Goal: Task Accomplishment & Management: Complete application form

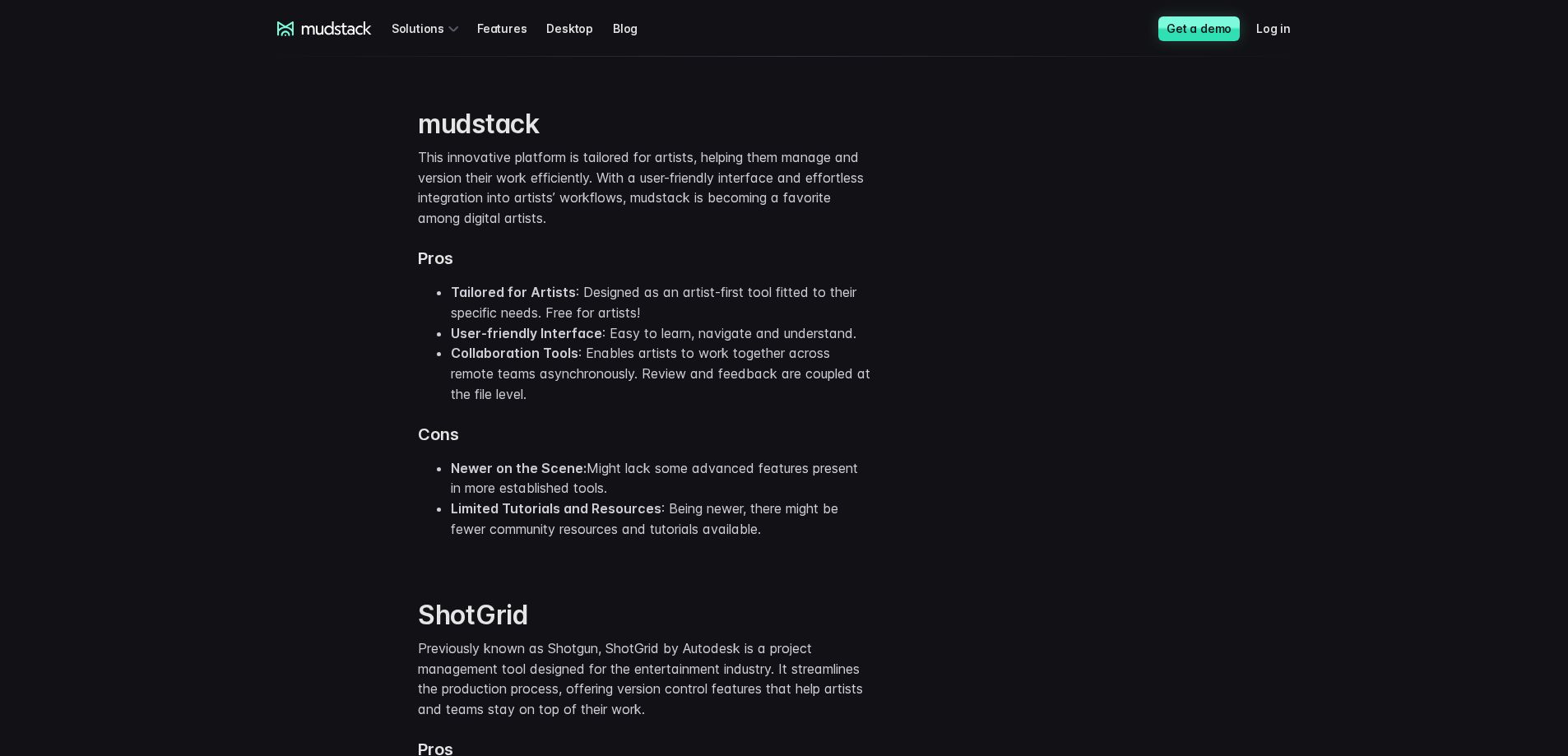
scroll to position [3373, 0]
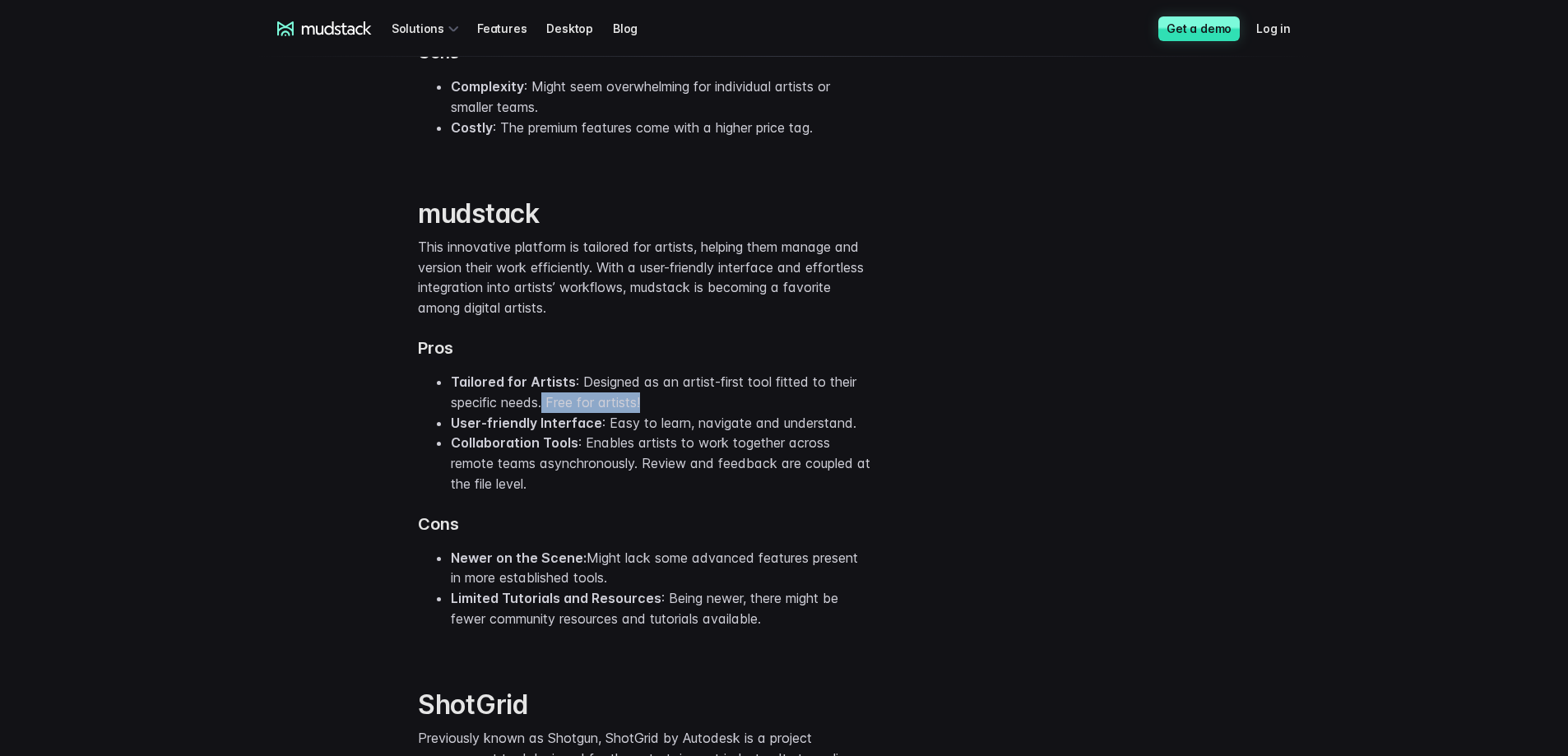
drag, startPoint x: 549, startPoint y: 441, endPoint x: 698, endPoint y: 439, distance: 149.0
click at [698, 413] on li "Tailored for Artists : Designed as an artist-first tool fitted to their specifi…" at bounding box center [661, 392] width 420 height 41
drag, startPoint x: 653, startPoint y: 440, endPoint x: 542, endPoint y: 451, distance: 111.5
click at [542, 413] on li "Tailored for Artists : Designed as an artist-first tool fitted to their specifi…" at bounding box center [661, 392] width 420 height 41
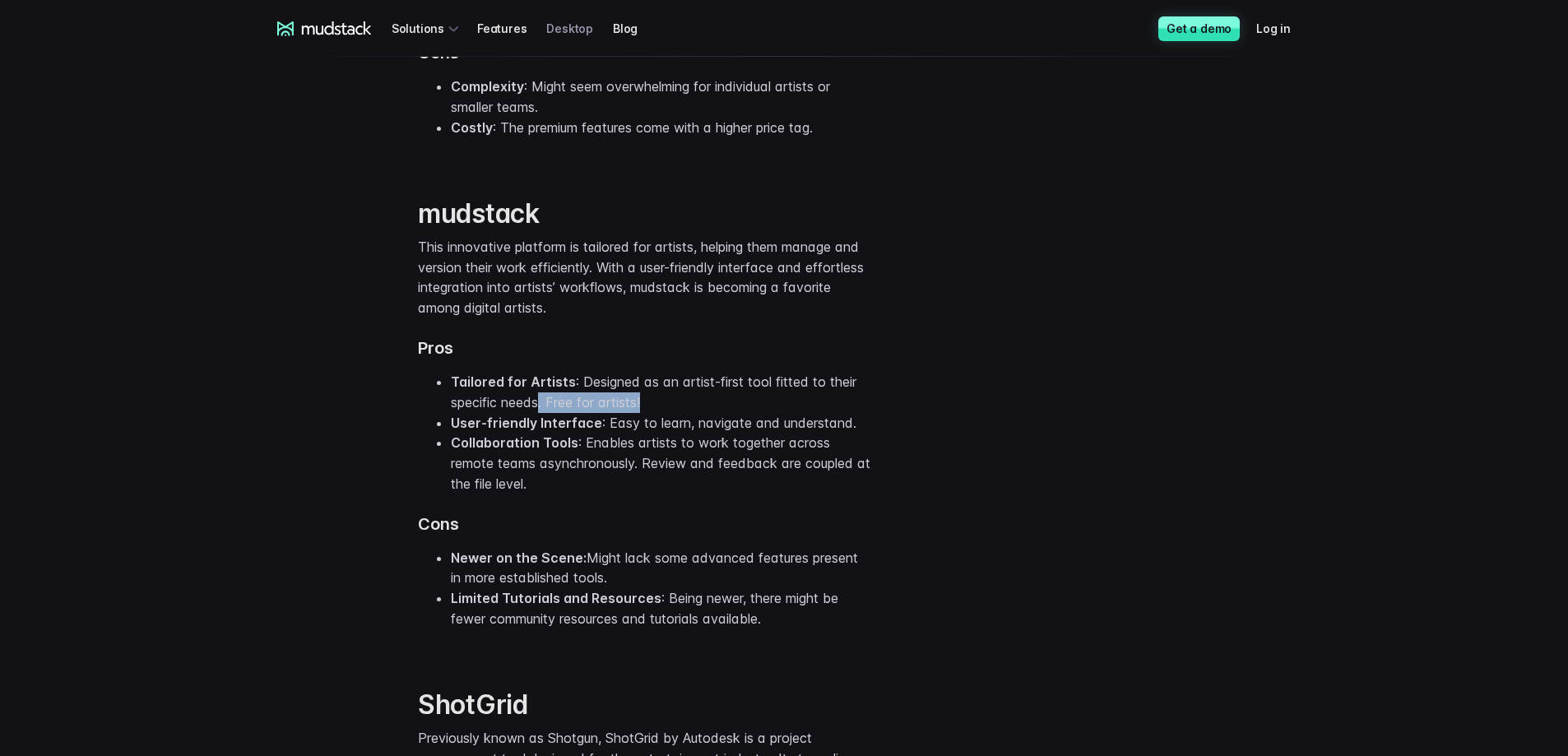
click at [567, 27] on link "Desktop" at bounding box center [579, 29] width 67 height 30
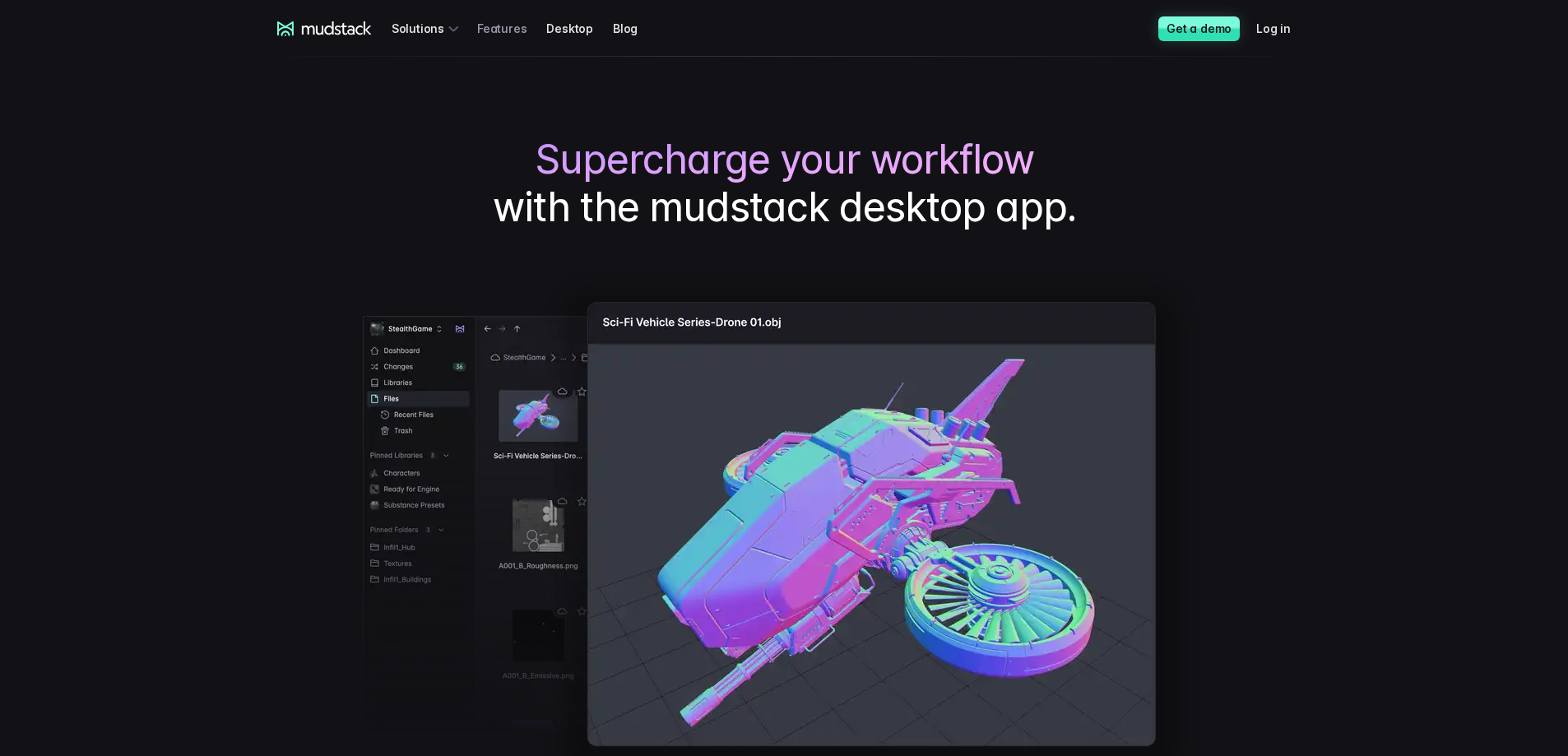
click at [507, 23] on link "Features" at bounding box center [512, 29] width 69 height 30
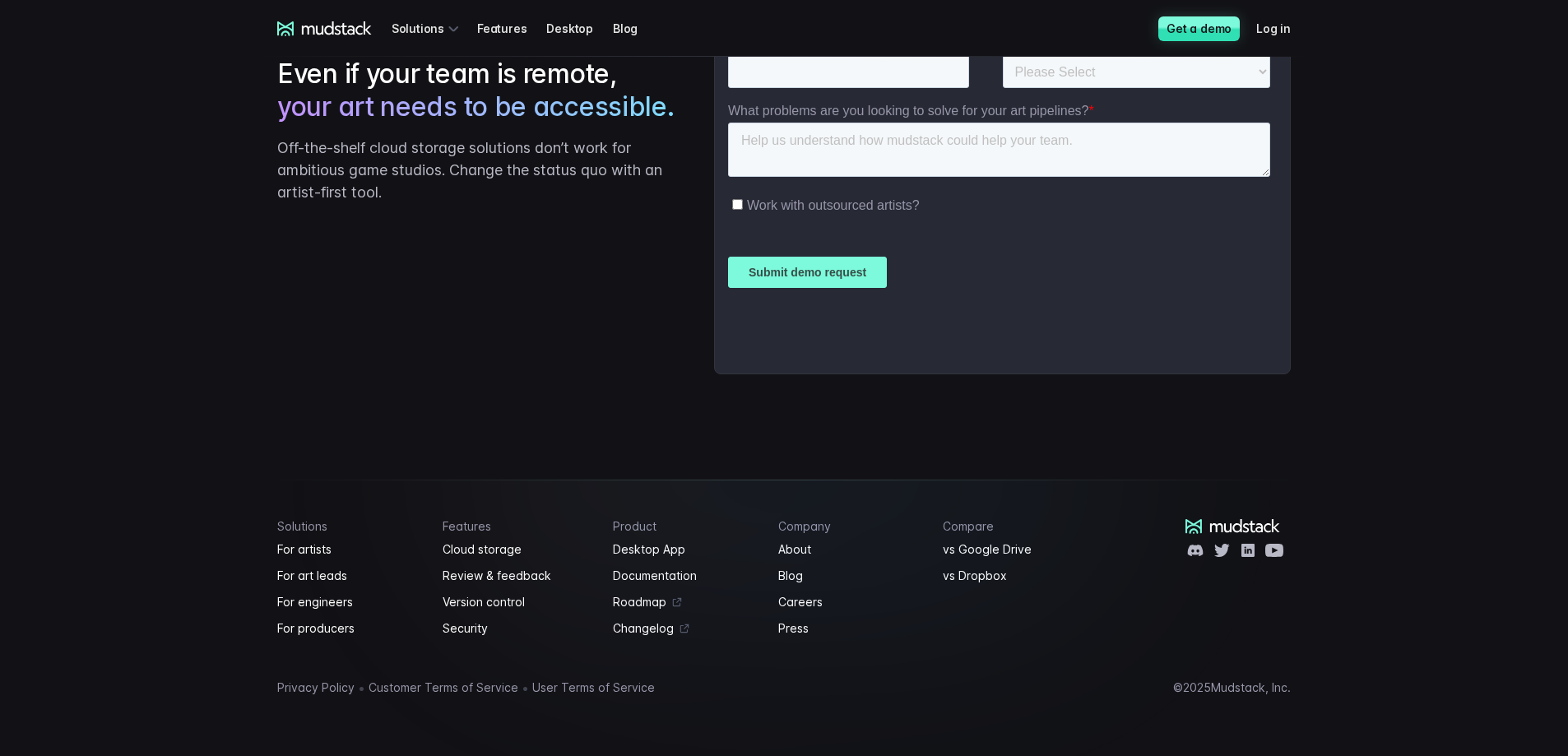
scroll to position [2864, 0]
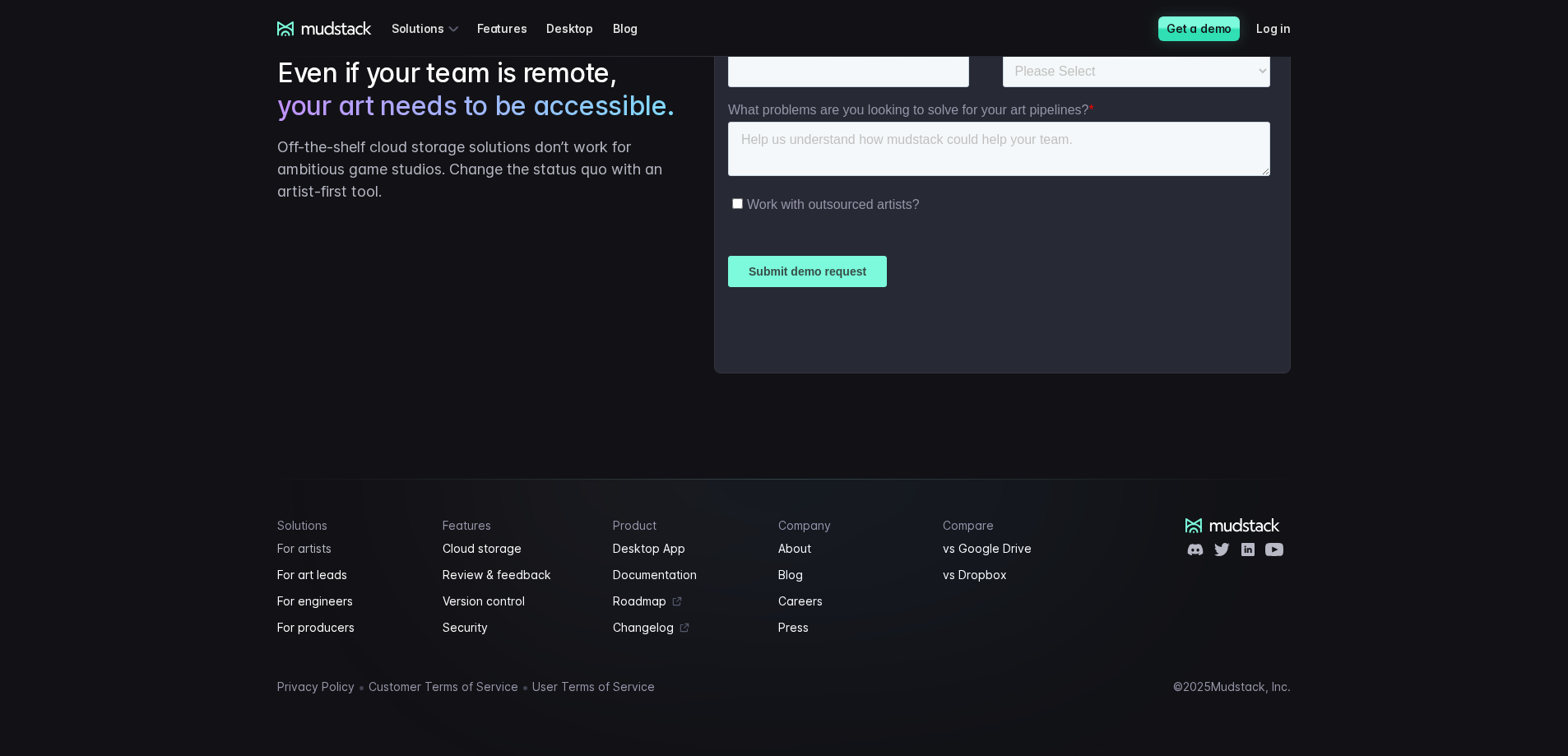
click at [312, 551] on link "For artists" at bounding box center [350, 548] width 146 height 19
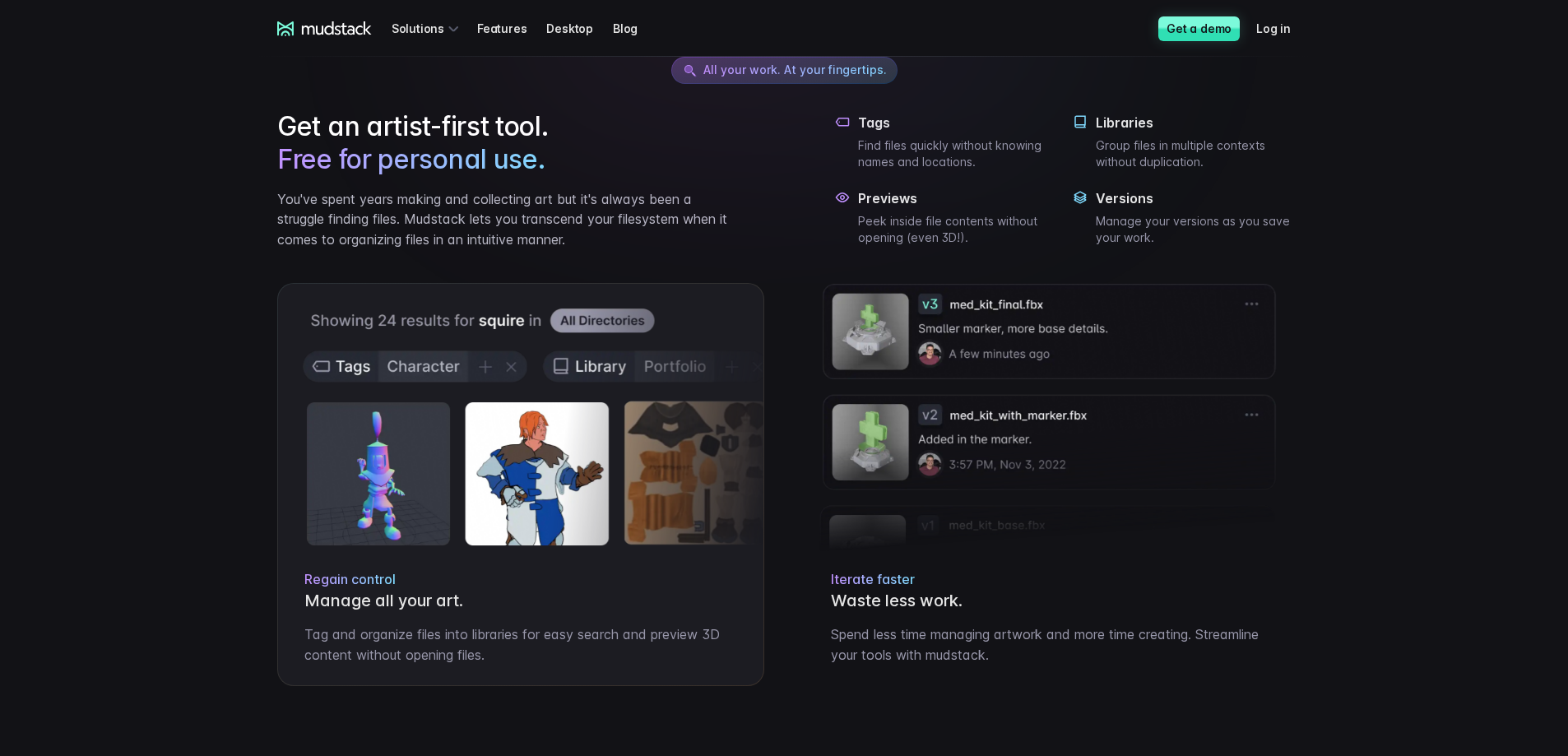
scroll to position [576, 0]
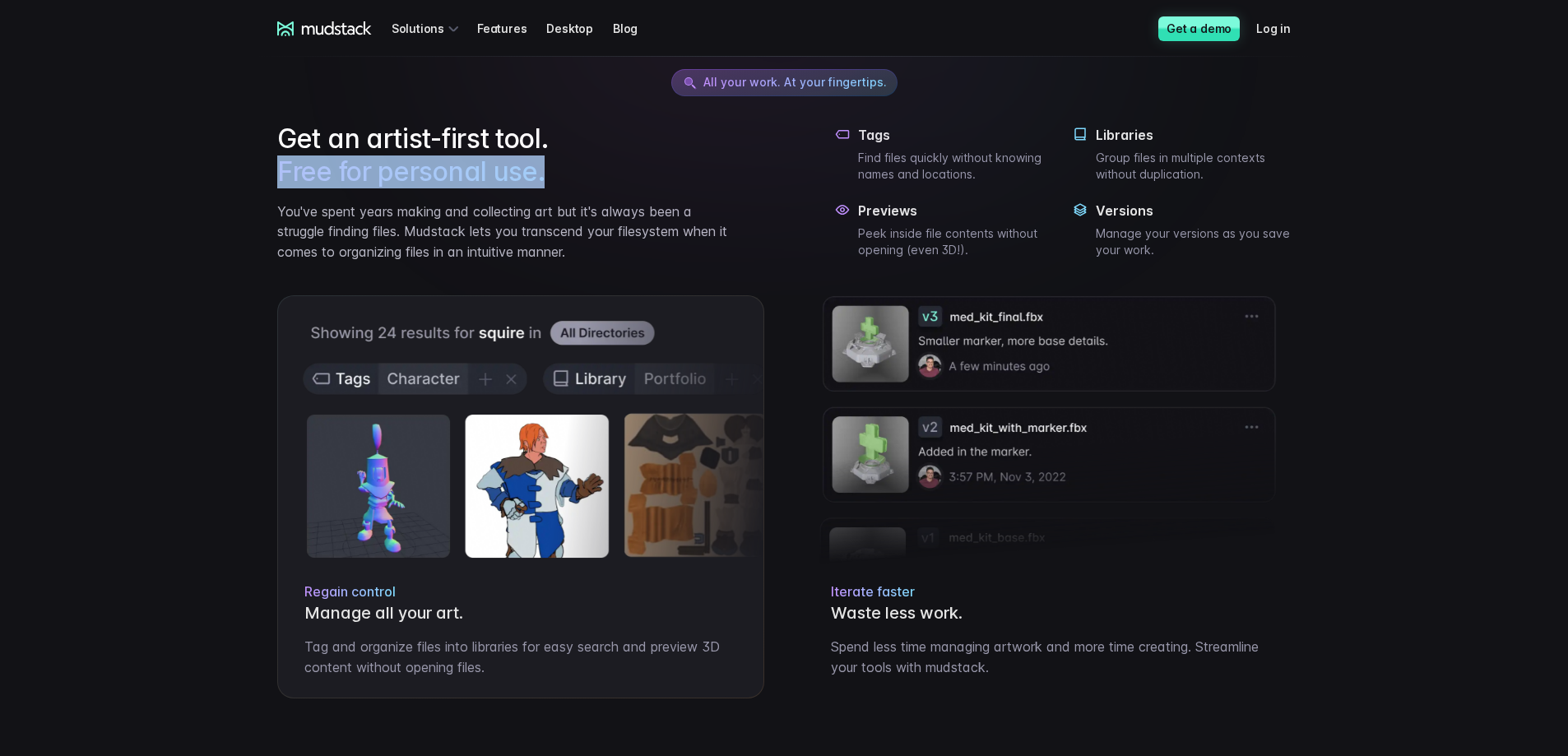
drag, startPoint x: 275, startPoint y: 157, endPoint x: 596, endPoint y: 164, distance: 321.1
click at [596, 164] on div "All your work. At your fingertips. Get an artist-first tool. Free for personal …" at bounding box center [784, 711] width 1053 height 1561
click at [660, 179] on h2 "Get an artist-first tool. Free for personal use." at bounding box center [505, 156] width 455 height 66
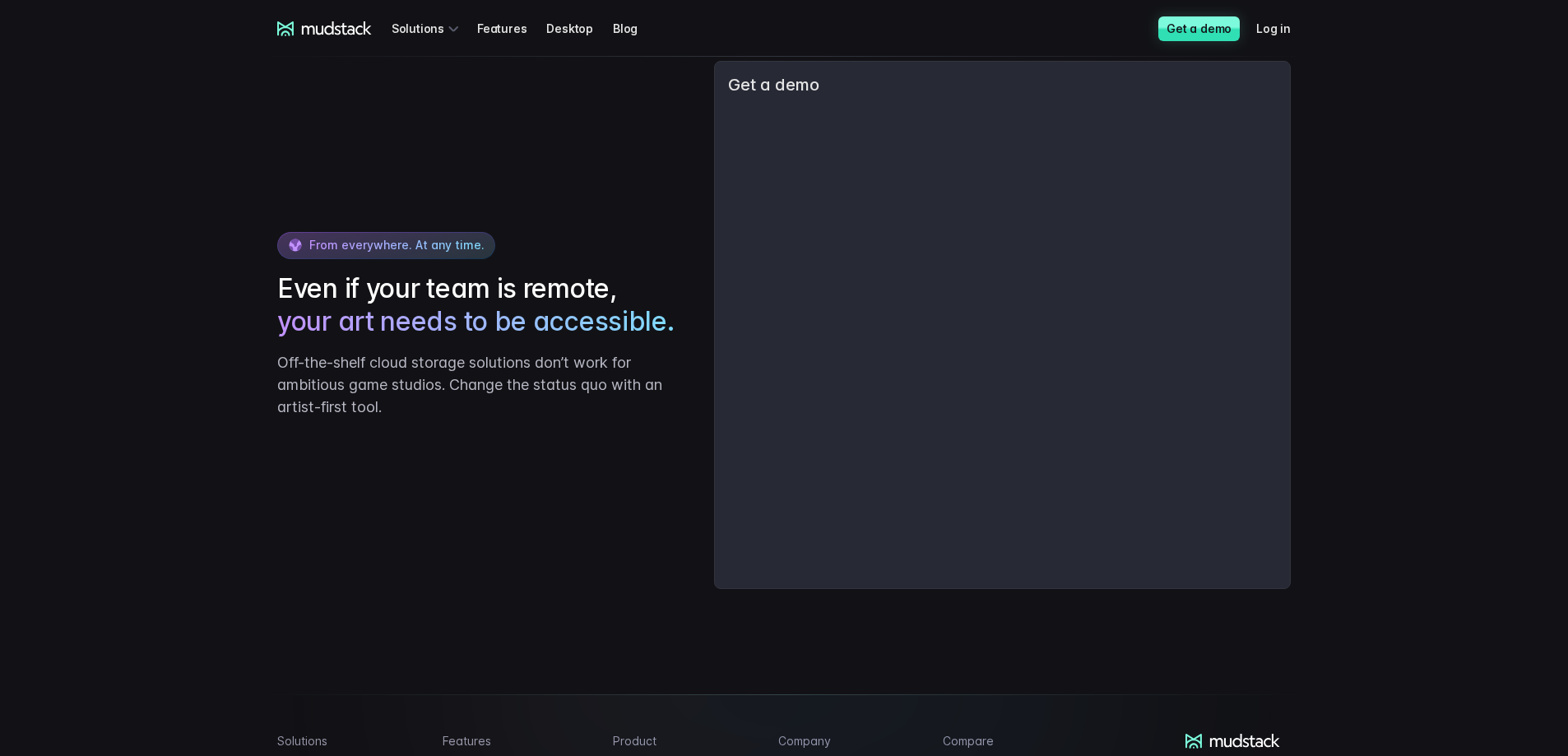
scroll to position [2386, 0]
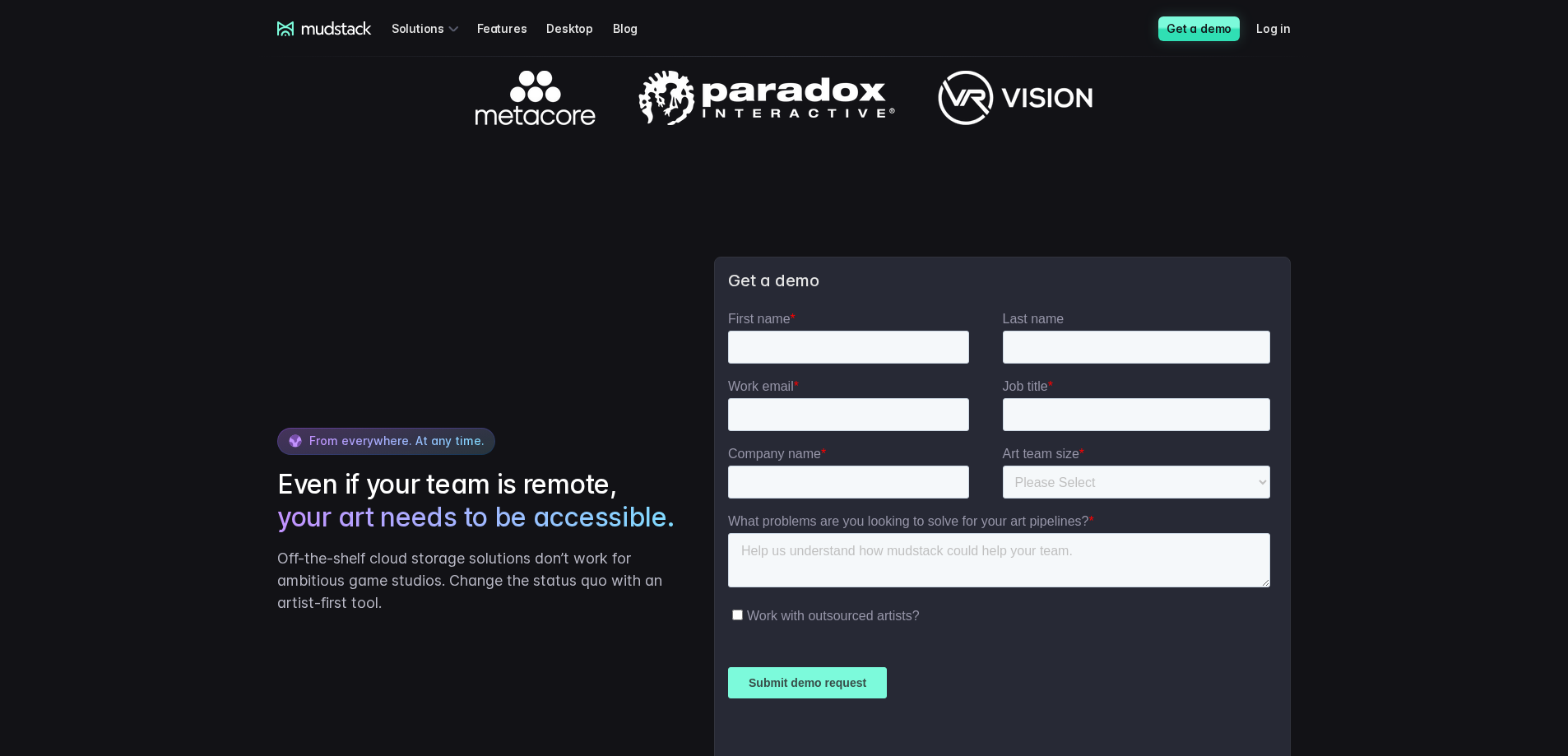
drag, startPoint x: 554, startPoint y: 373, endPoint x: 553, endPoint y: 295, distance: 78.0
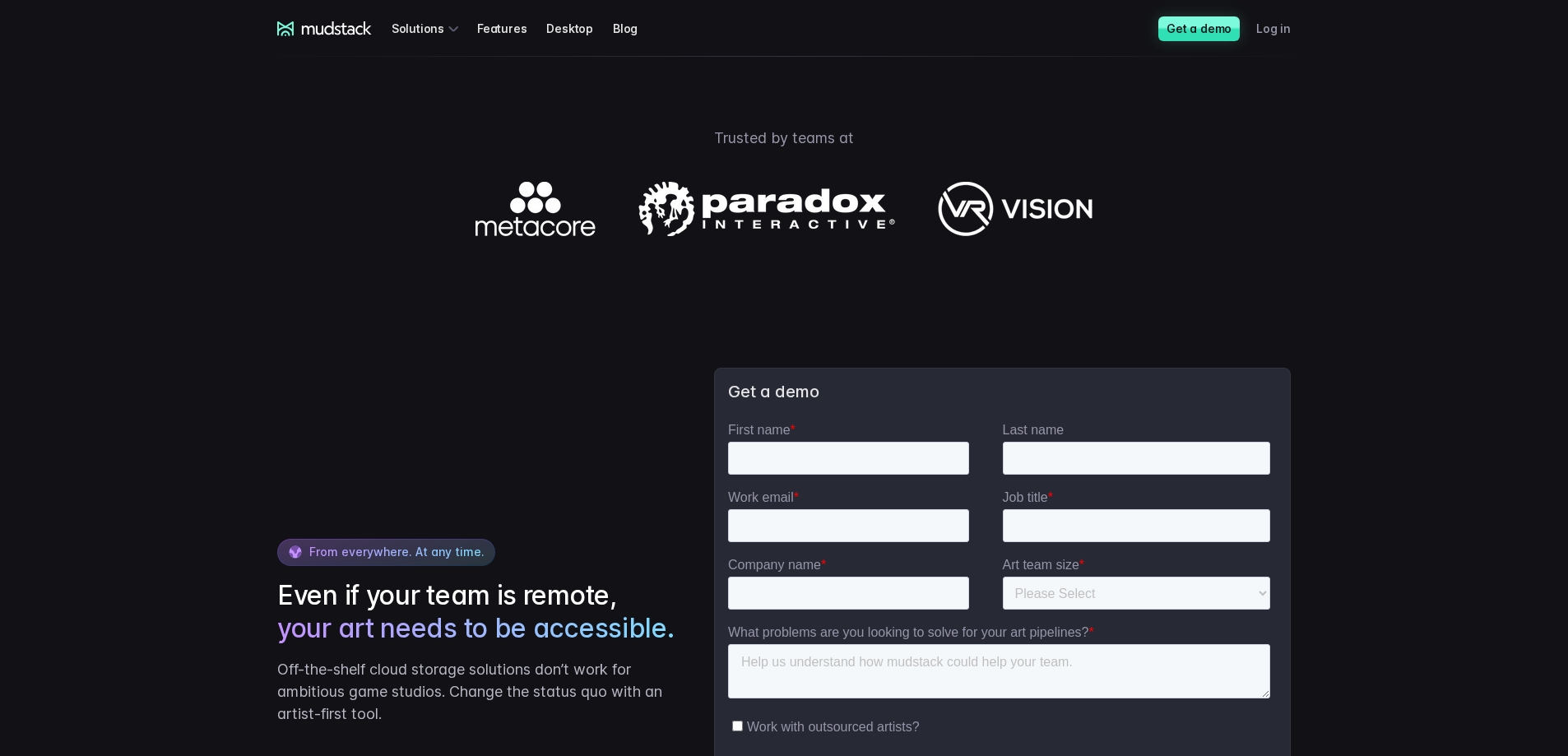
click at [1268, 33] on link "Log in" at bounding box center [1284, 29] width 54 height 30
click at [1208, 29] on link "Get a demo" at bounding box center [1199, 28] width 81 height 25
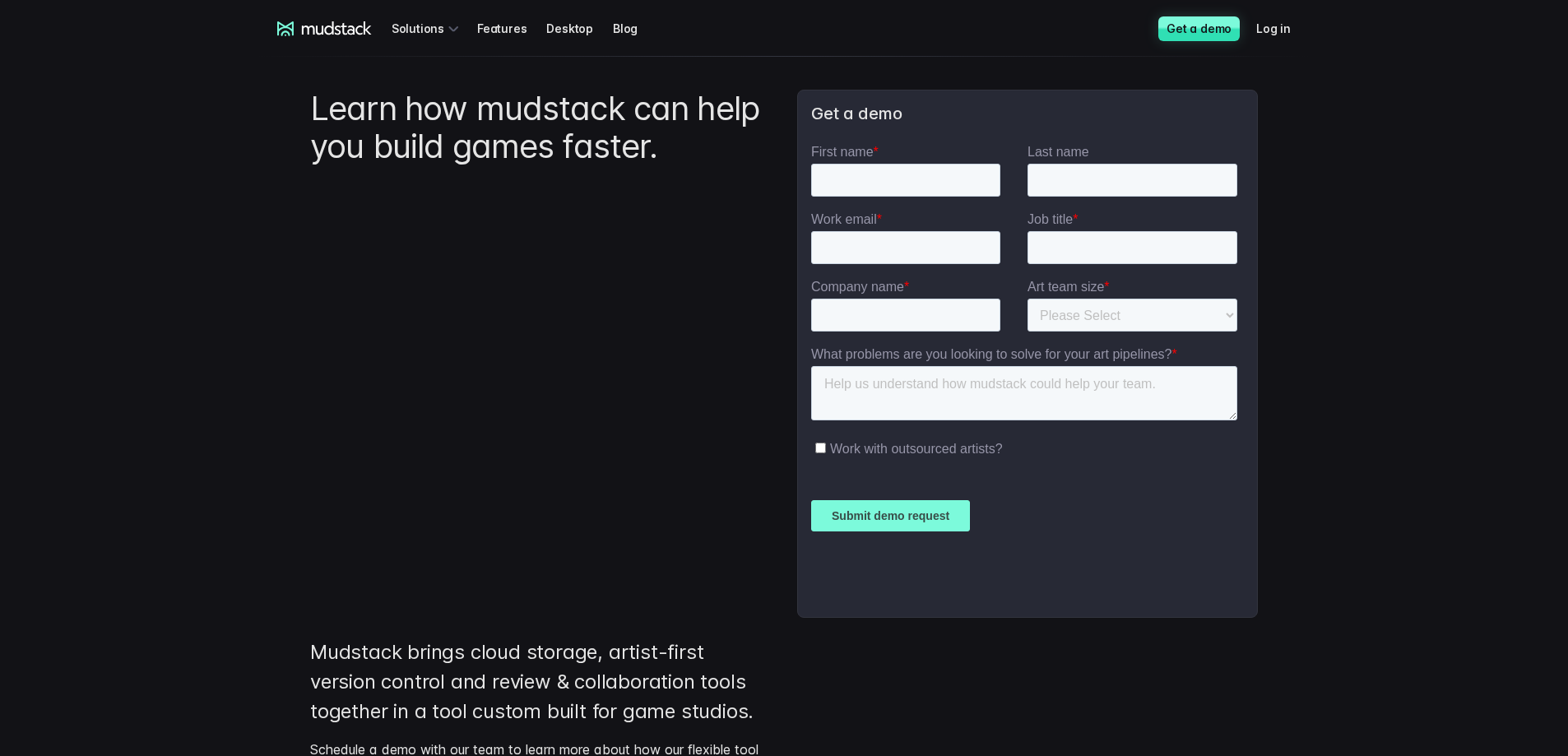
drag, startPoint x: 640, startPoint y: 189, endPoint x: 667, endPoint y: 103, distance: 90.1
click at [340, 24] on icon at bounding box center [324, 28] width 95 height 14
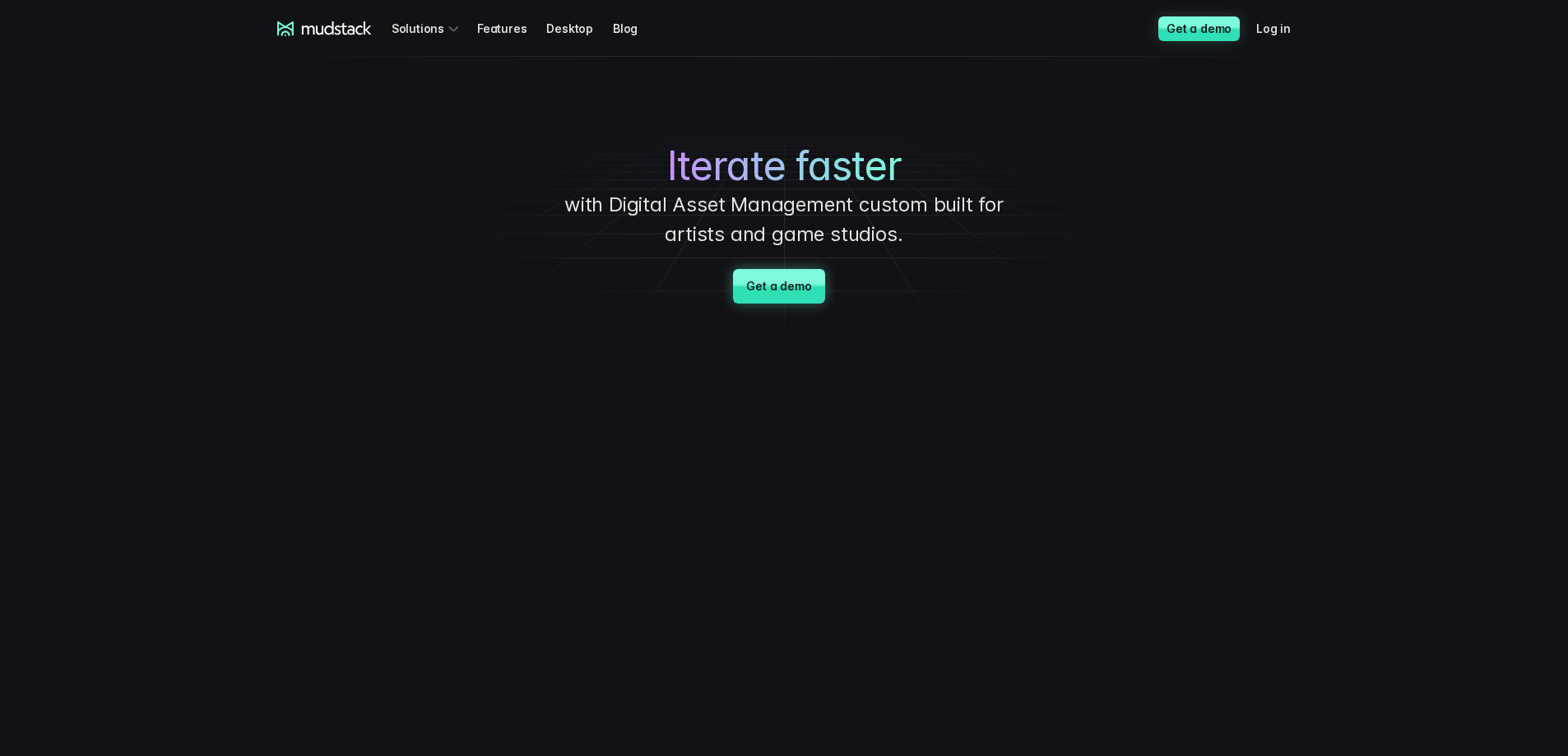
click at [802, 275] on link "Get a demo" at bounding box center [779, 286] width 91 height 35
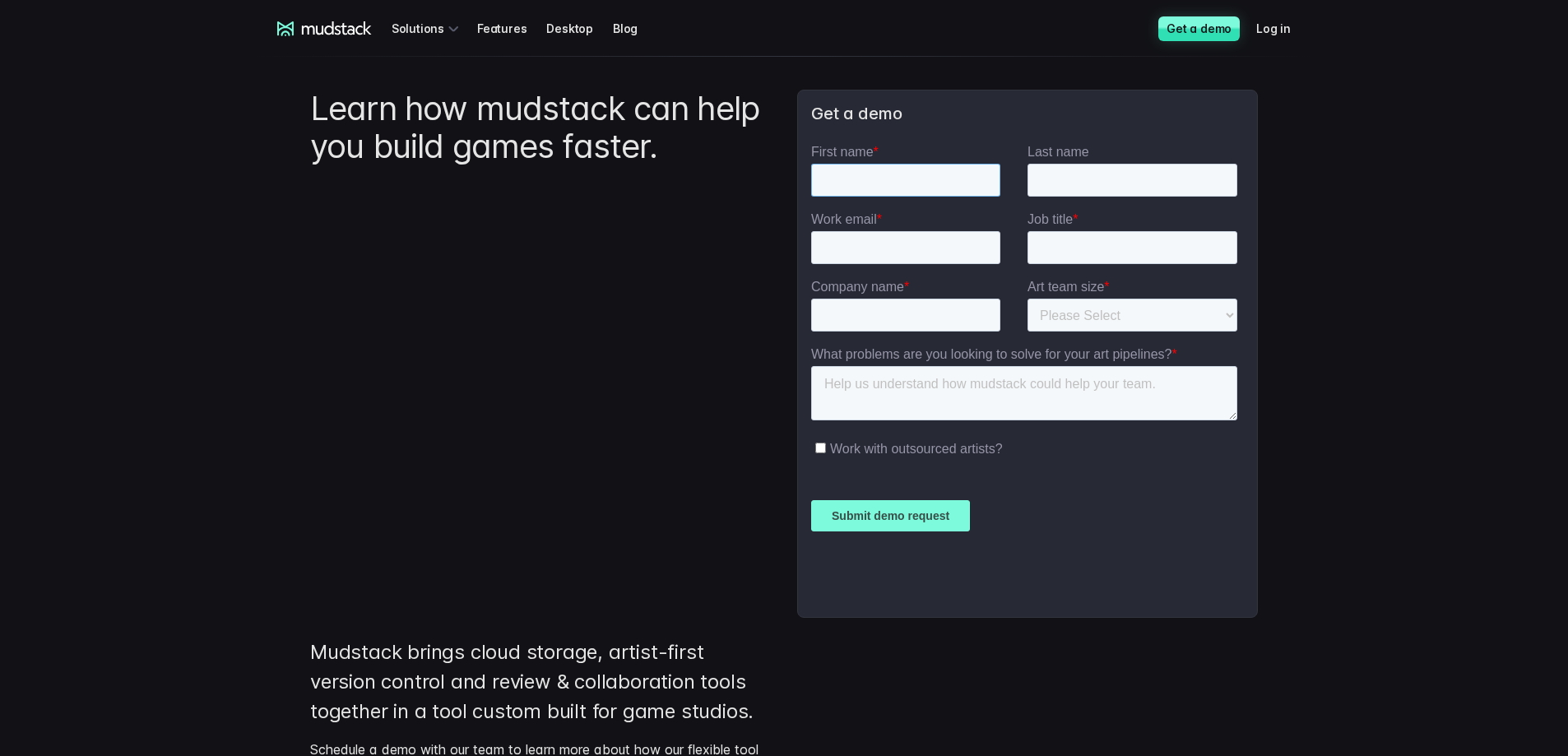
click at [875, 184] on input "First name *" at bounding box center [905, 179] width 189 height 33
click at [965, 122] on h3 "Get a demo" at bounding box center [1027, 113] width 433 height 20
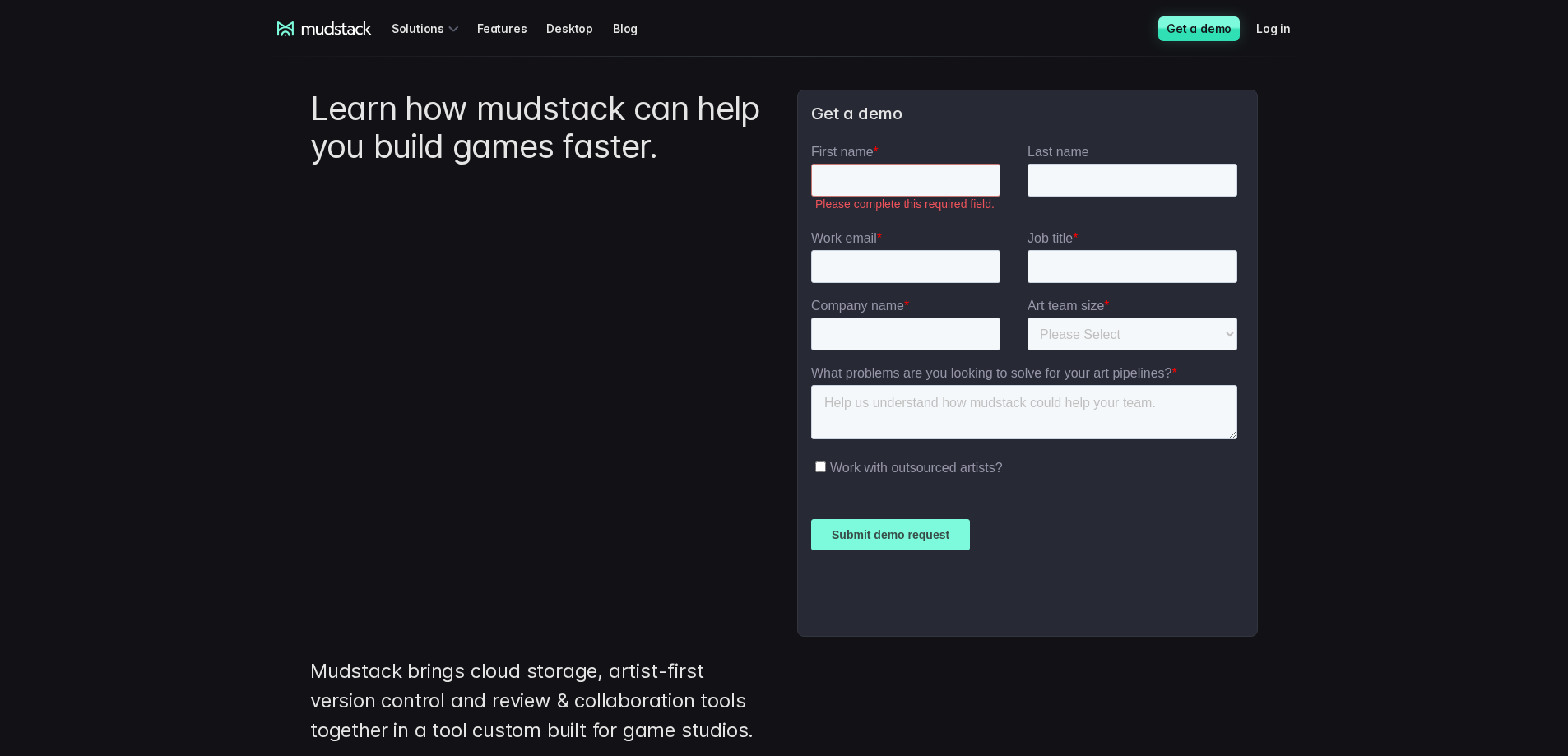
drag, startPoint x: 1204, startPoint y: 364, endPoint x: 1240, endPoint y: 329, distance: 50.2
click at [1204, 363] on fieldset "Company name * Art team size * Please Select 1-10 11-25 26-50 50+" at bounding box center [1027, 332] width 433 height 68
click at [1240, 328] on div "Art team size * Please Select 1-10 11-25 26-50 50+" at bounding box center [1136, 324] width 217 height 52
click at [1228, 341] on select "Please Select 1-10 11-25 26-50 50+" at bounding box center [1133, 334] width 210 height 33
click at [1305, 186] on main "Learn how mudstack can help you build games faster. Get a demo Mudstack brings …" at bounding box center [784, 499] width 1151 height 885
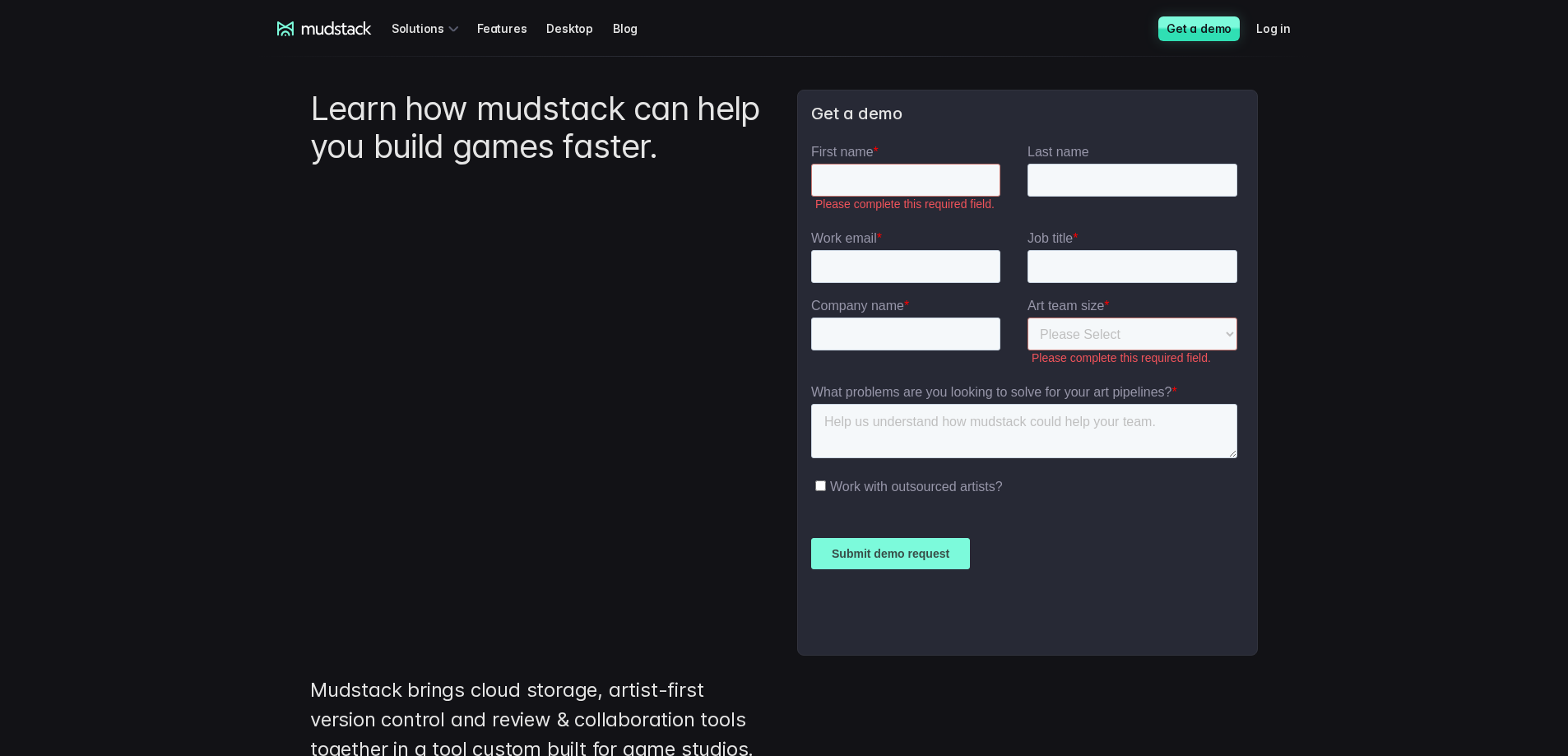
drag, startPoint x: 1362, startPoint y: 376, endPoint x: 1292, endPoint y: 10, distance: 372.6
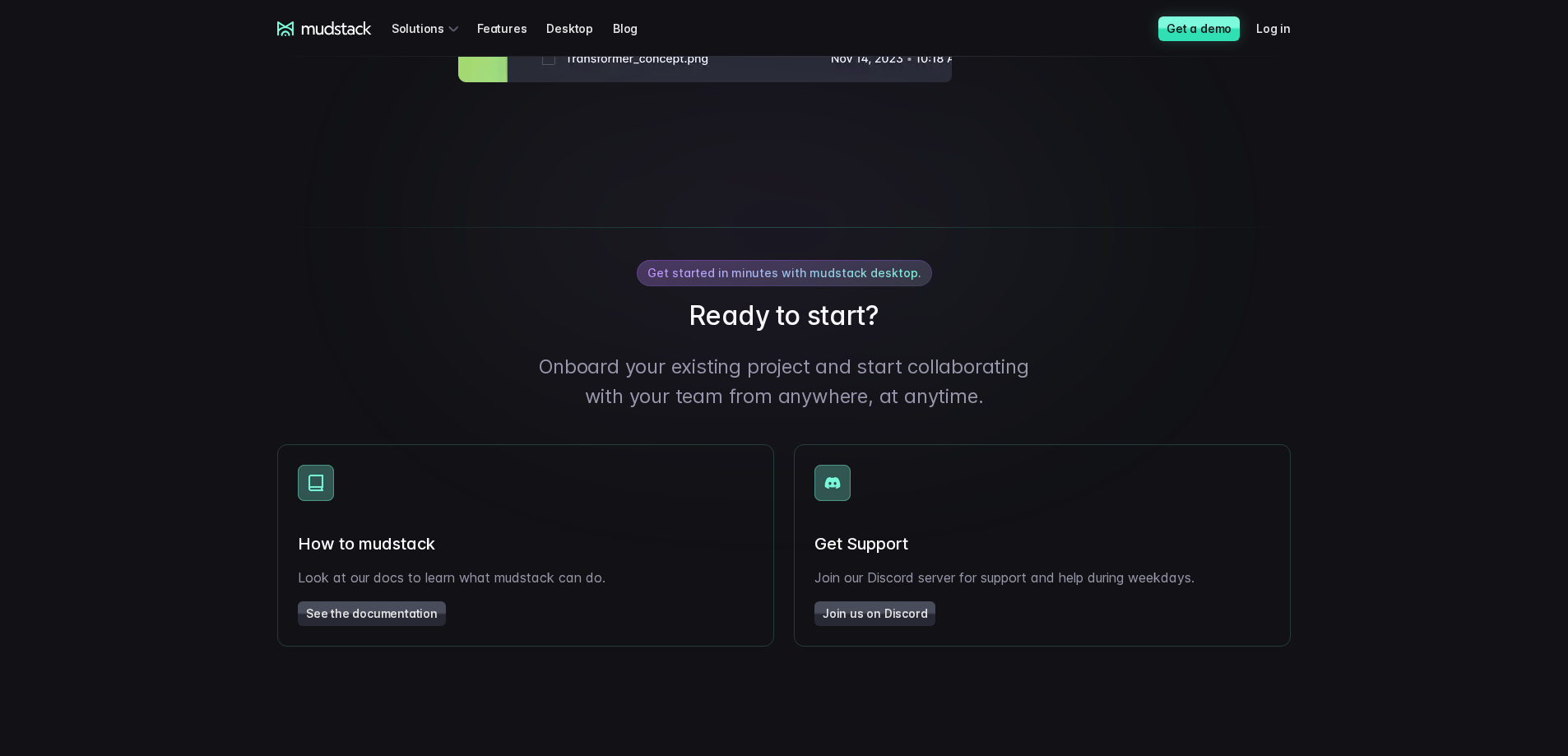
scroll to position [2466, 0]
click at [411, 626] on link "See the documentation" at bounding box center [372, 614] width 148 height 25
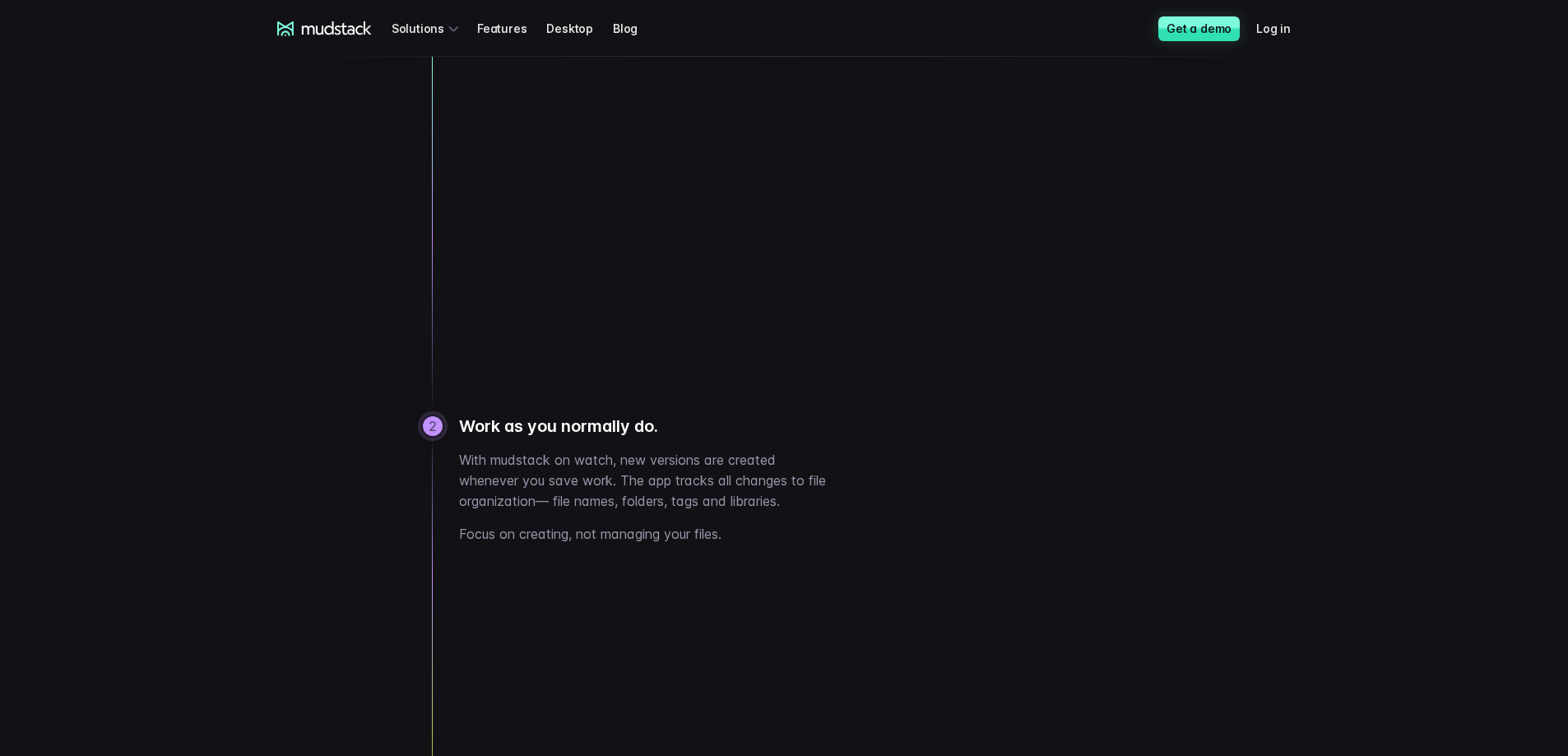
scroll to position [0, 0]
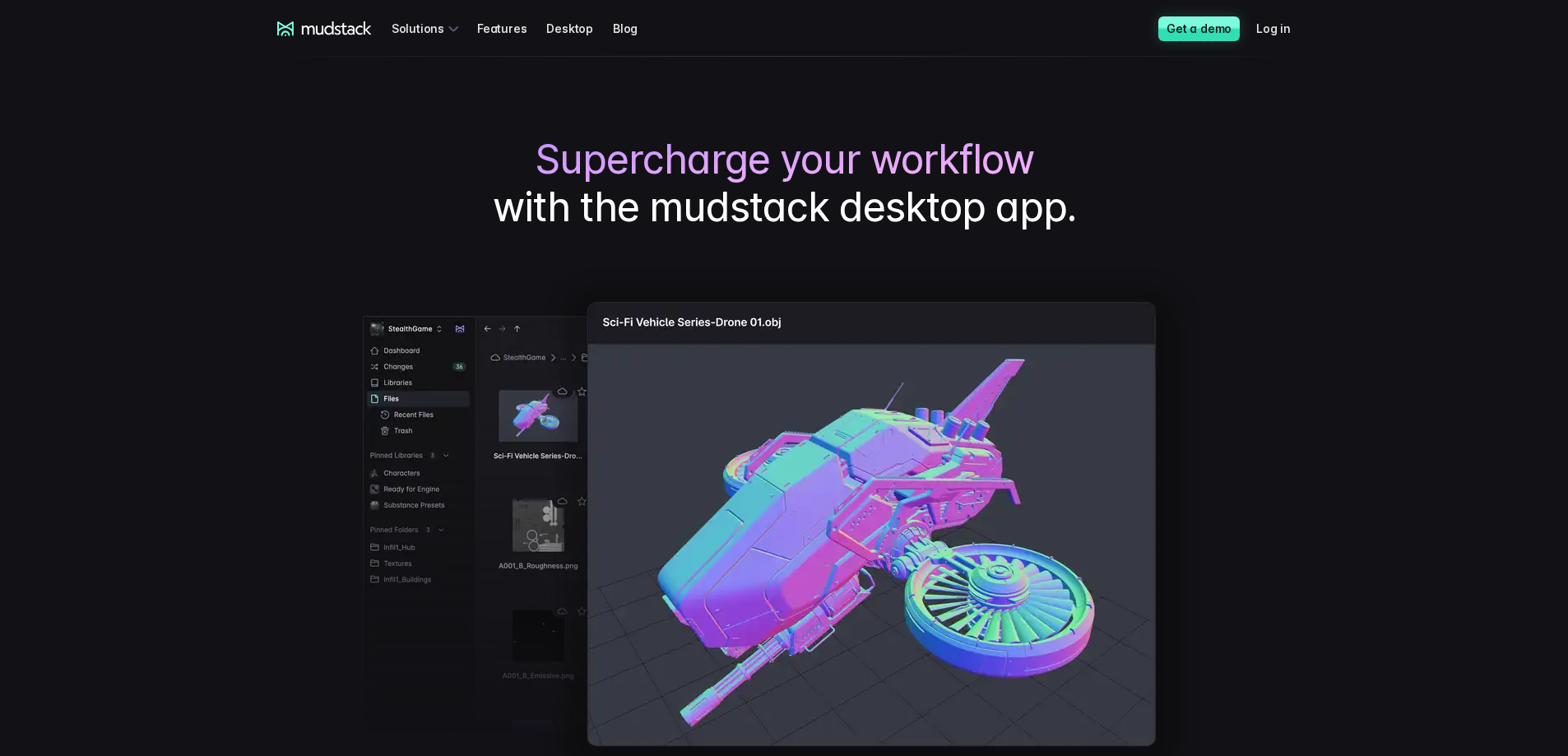
drag, startPoint x: 1047, startPoint y: 306, endPoint x: 1076, endPoint y: 105, distance: 203.1
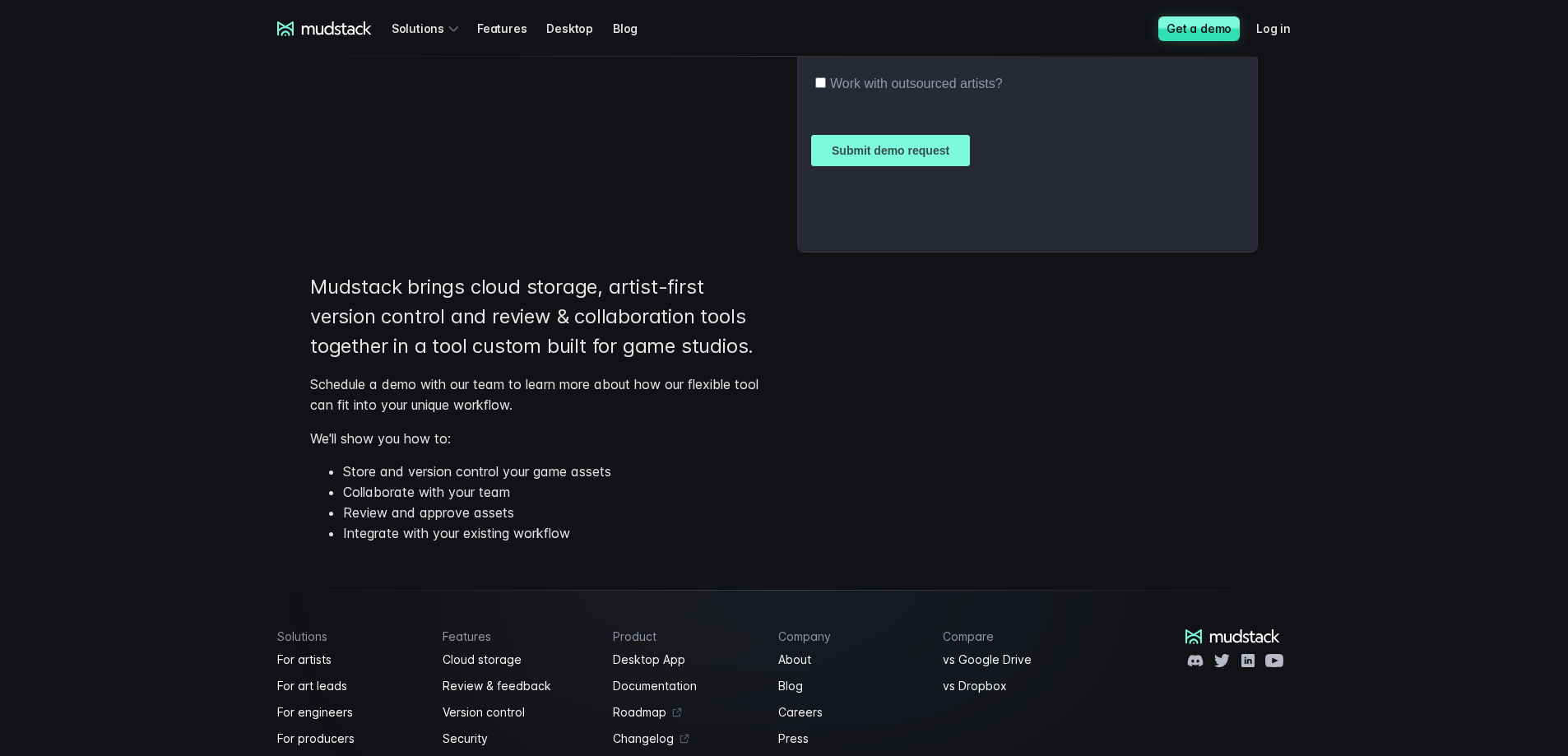
scroll to position [477, 0]
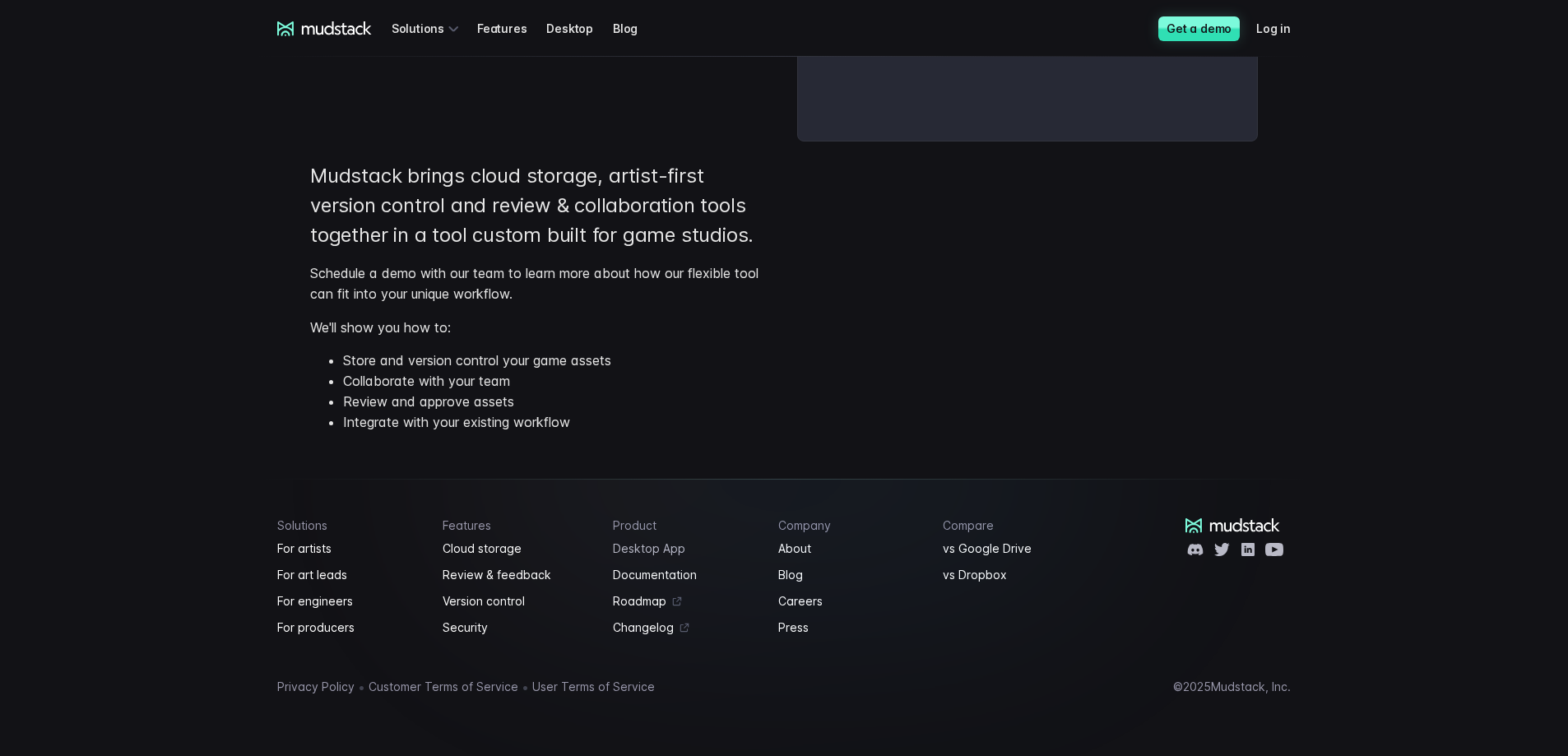
click at [653, 549] on link "Desktop App" at bounding box center [686, 548] width 146 height 19
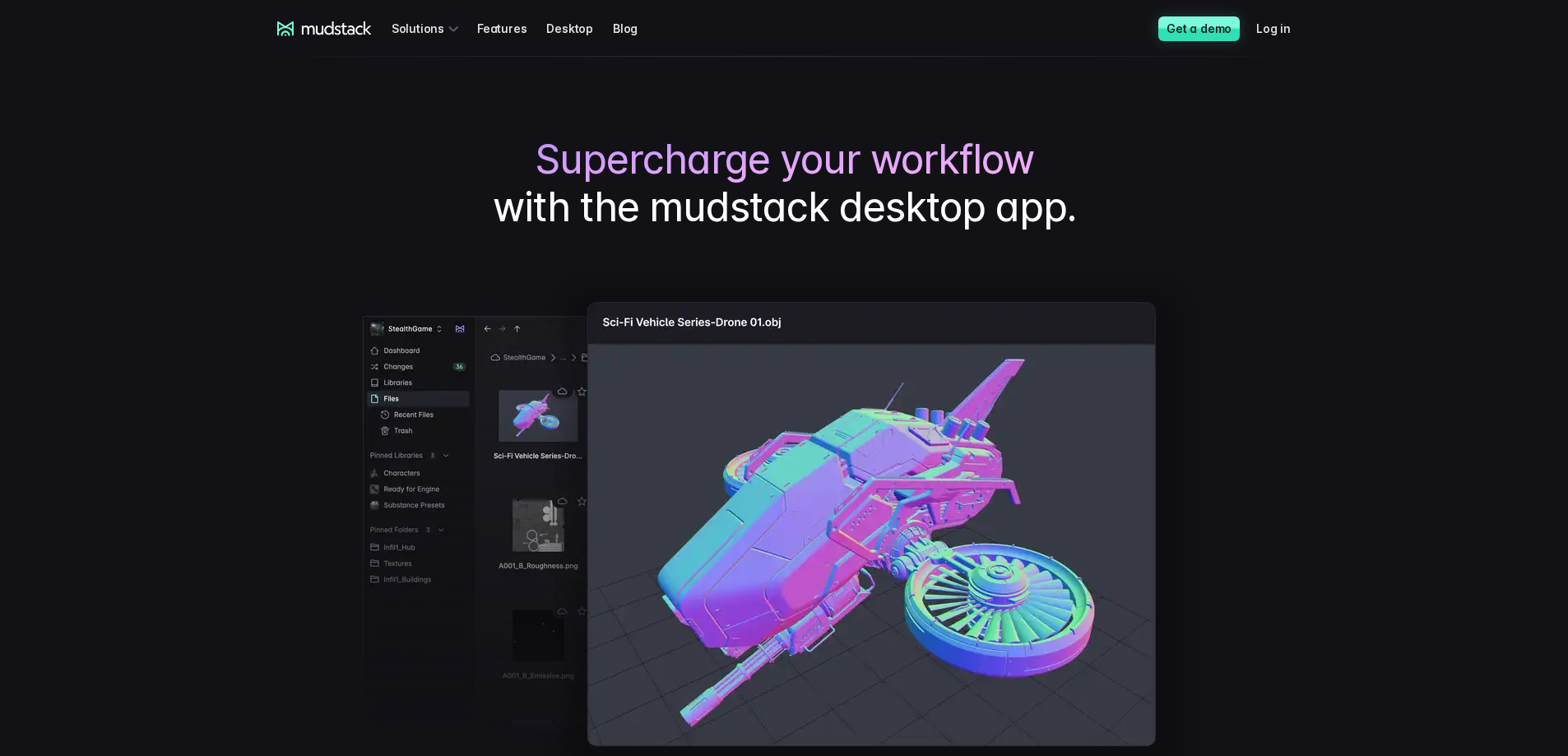
drag, startPoint x: 1070, startPoint y: 336, endPoint x: 1037, endPoint y: 80, distance: 258.1
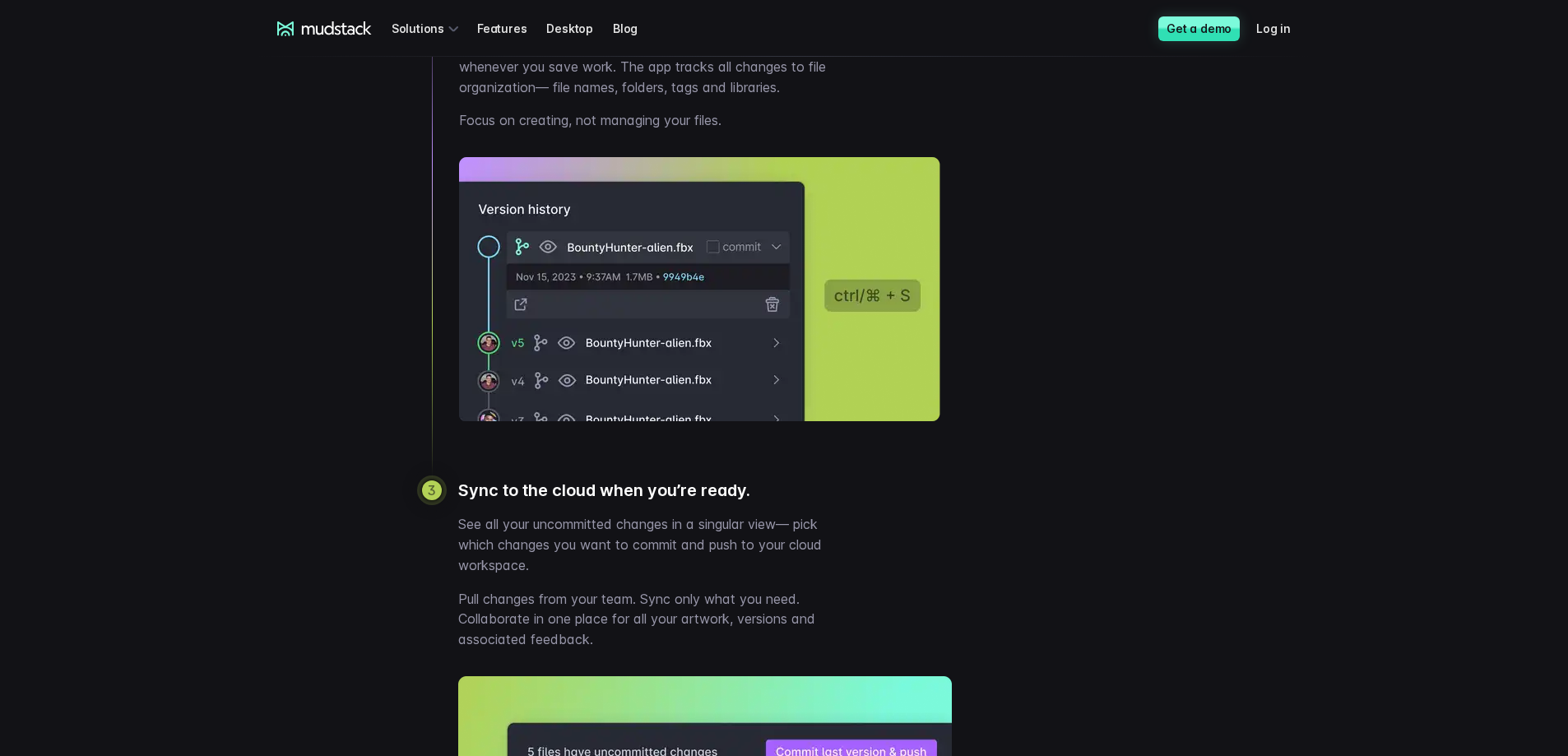
scroll to position [3453, 0]
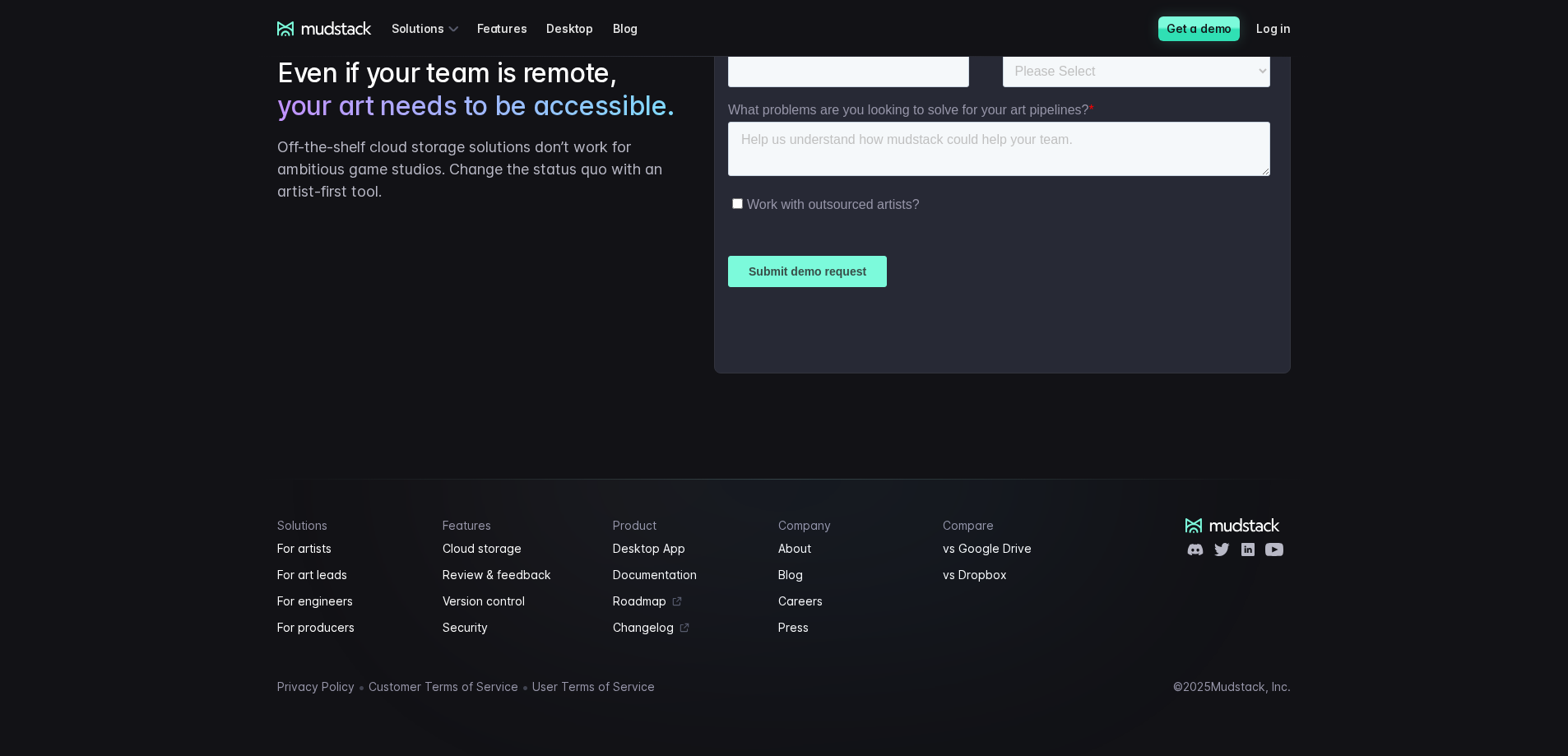
drag, startPoint x: 1128, startPoint y: 229, endPoint x: 1170, endPoint y: 471, distance: 245.6
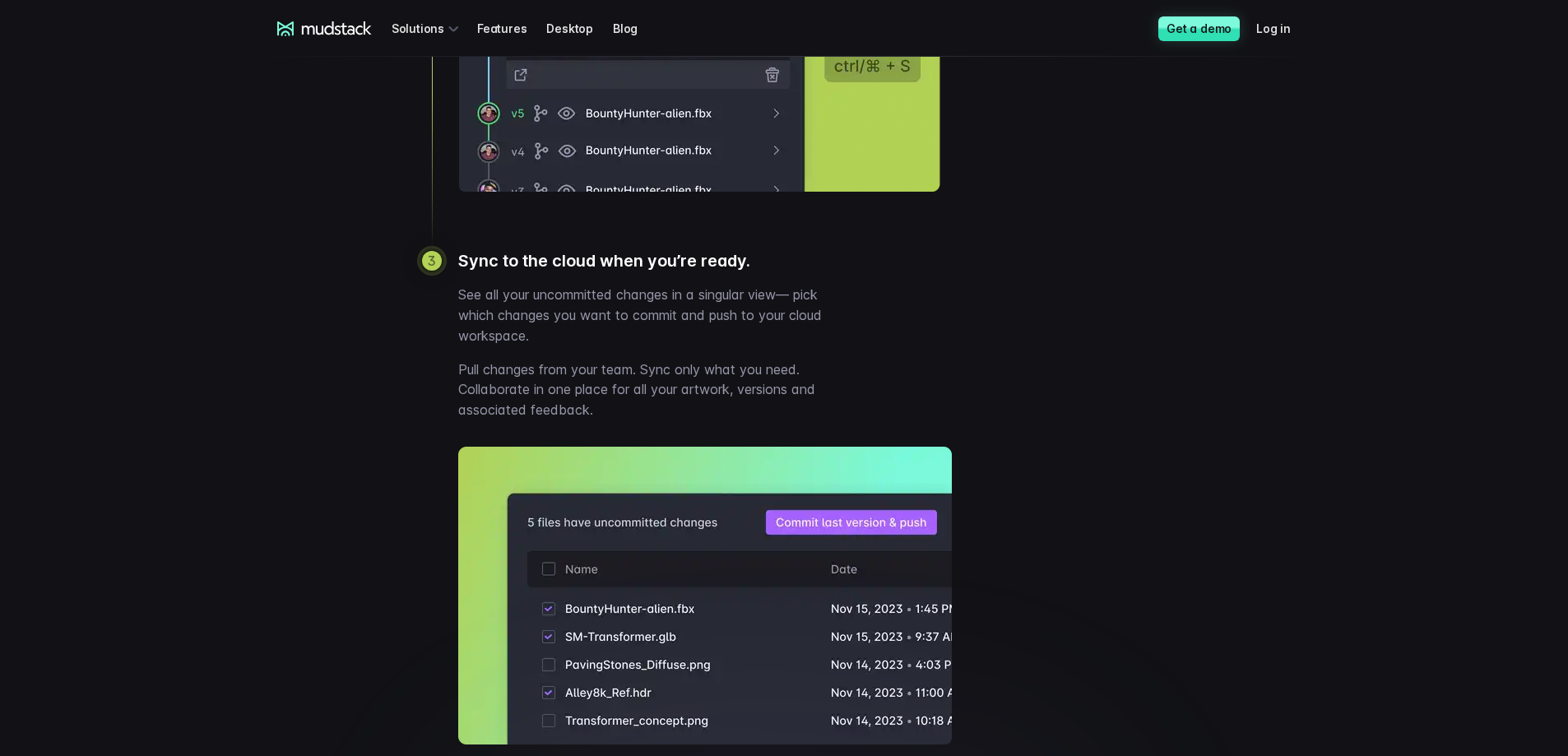
scroll to position [383, 0]
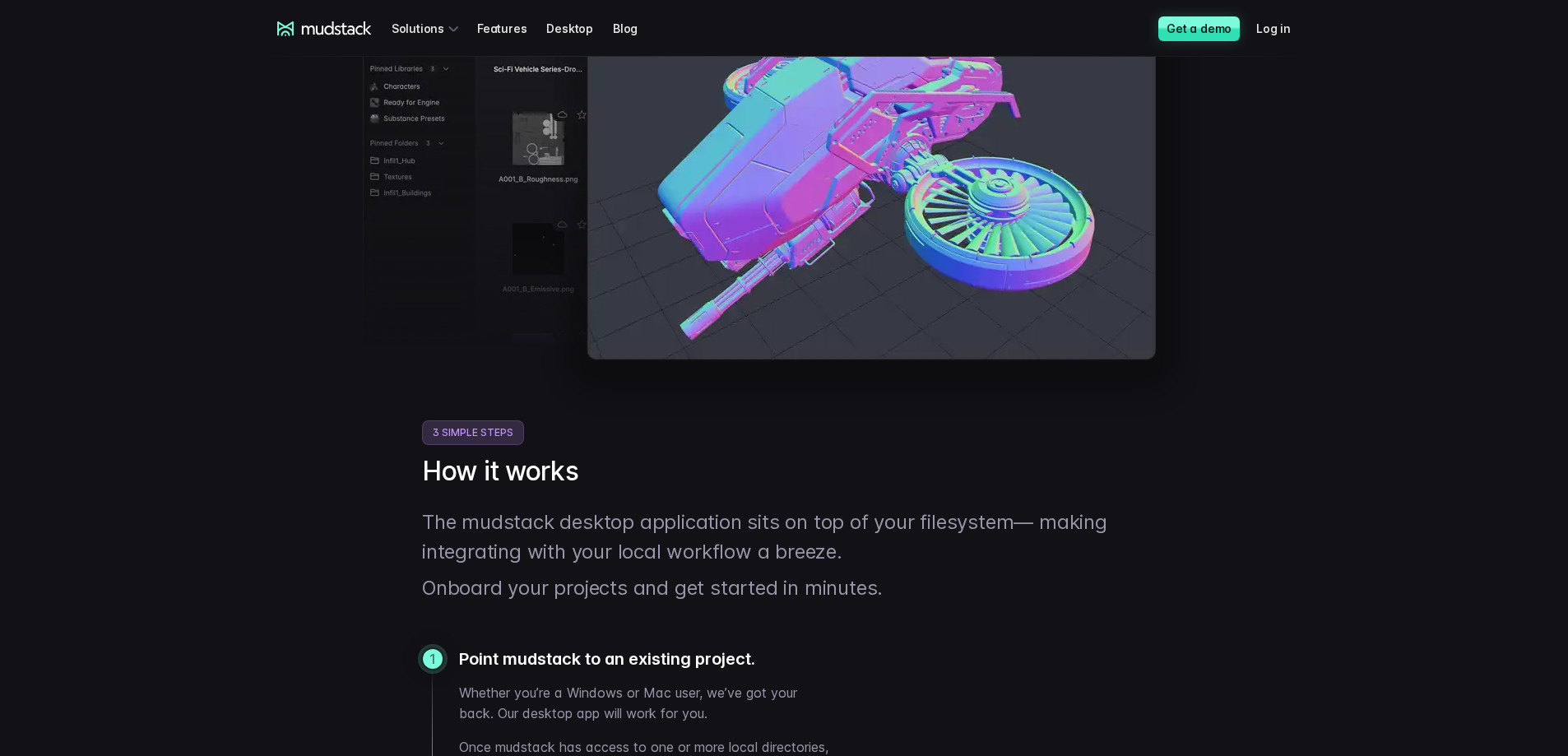
drag, startPoint x: 1377, startPoint y: 358, endPoint x: 1346, endPoint y: -21, distance: 380.3
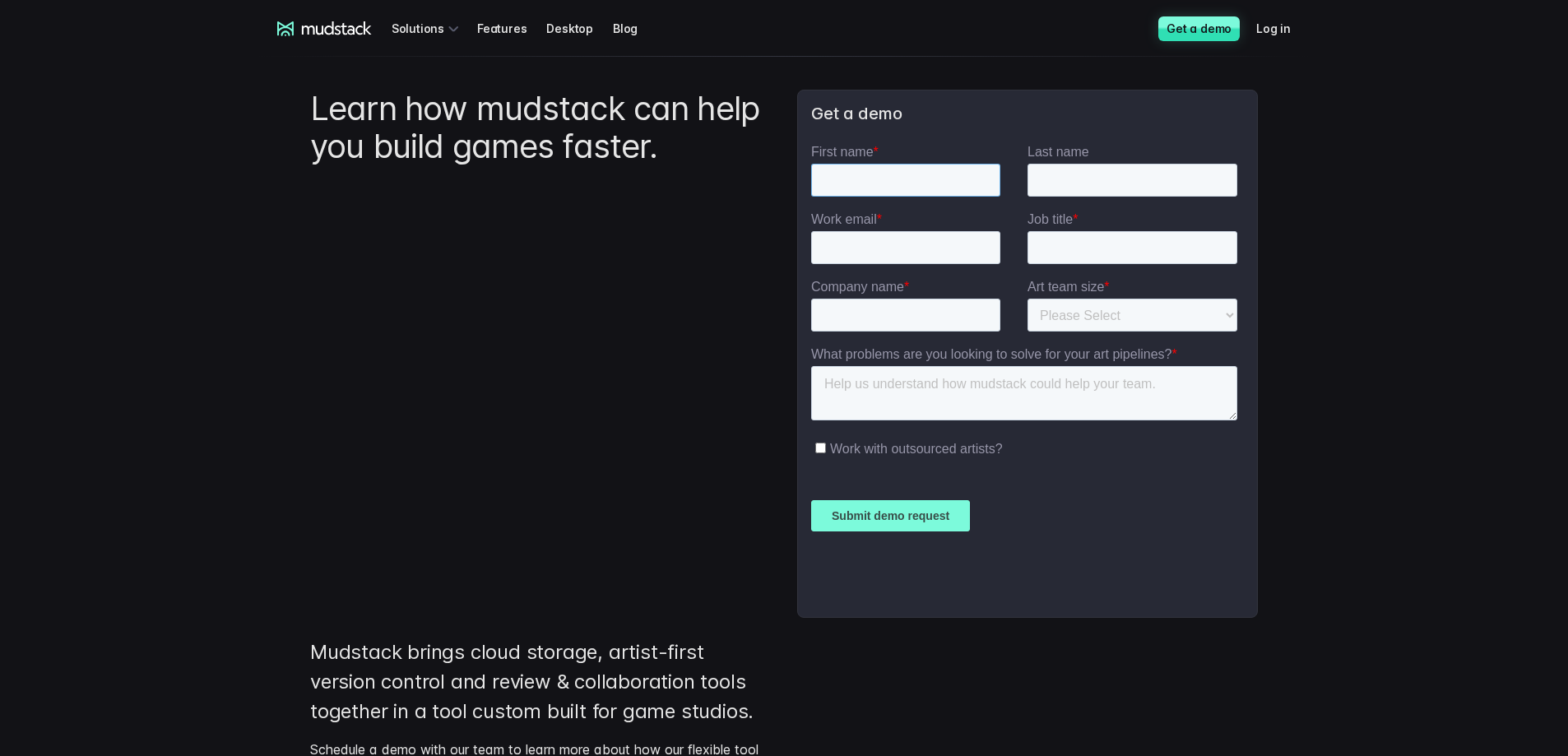
click at [899, 171] on input "First name *" at bounding box center [905, 179] width 189 height 33
click at [922, 171] on input "First name *" at bounding box center [905, 179] width 189 height 33
type input "Leonhard"
type input "Euteneuer"
type input "l.euteneuer@sae.edu"
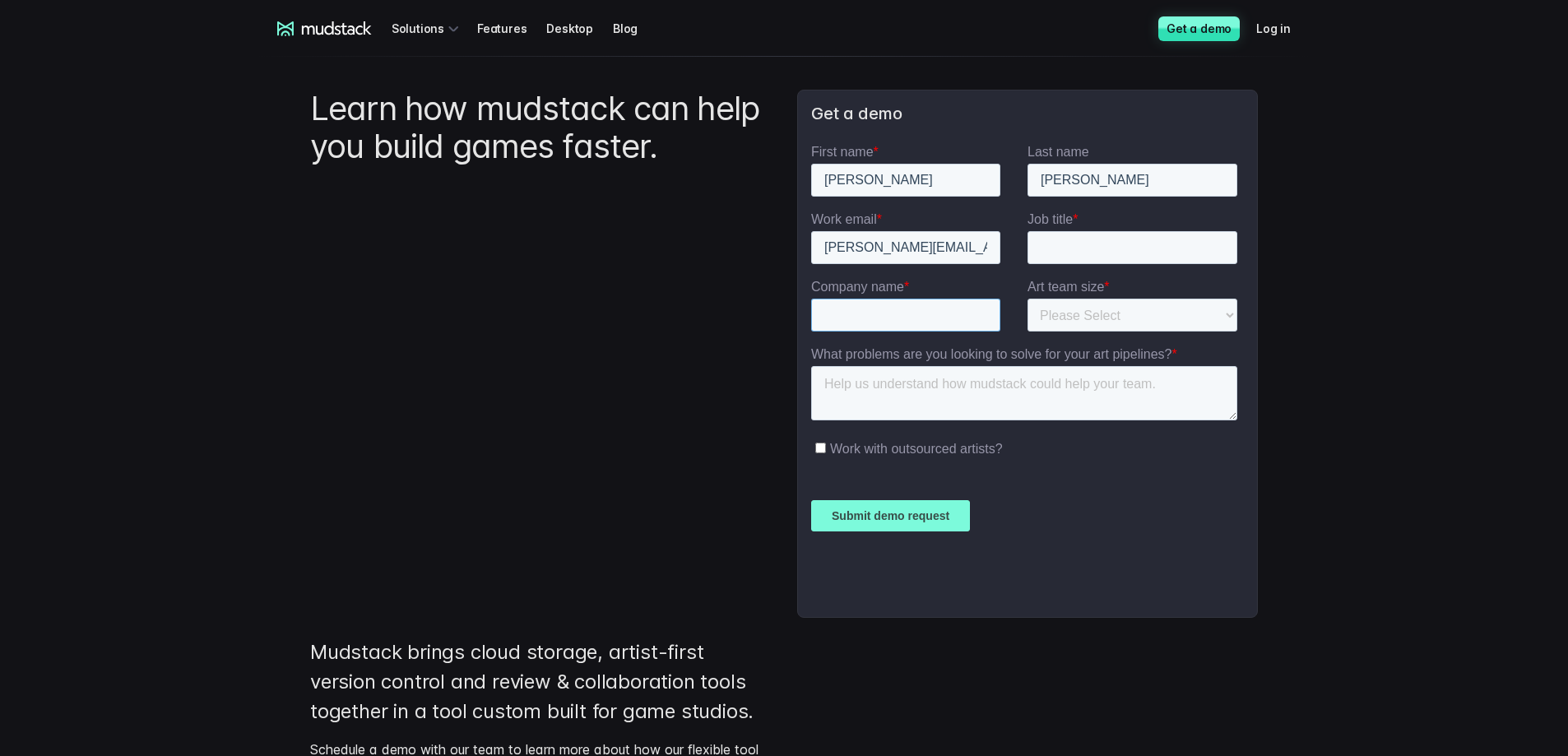
type input "SAE Institute"
click at [1069, 247] on input "Job title *" at bounding box center [1133, 247] width 210 height 33
type input "T"
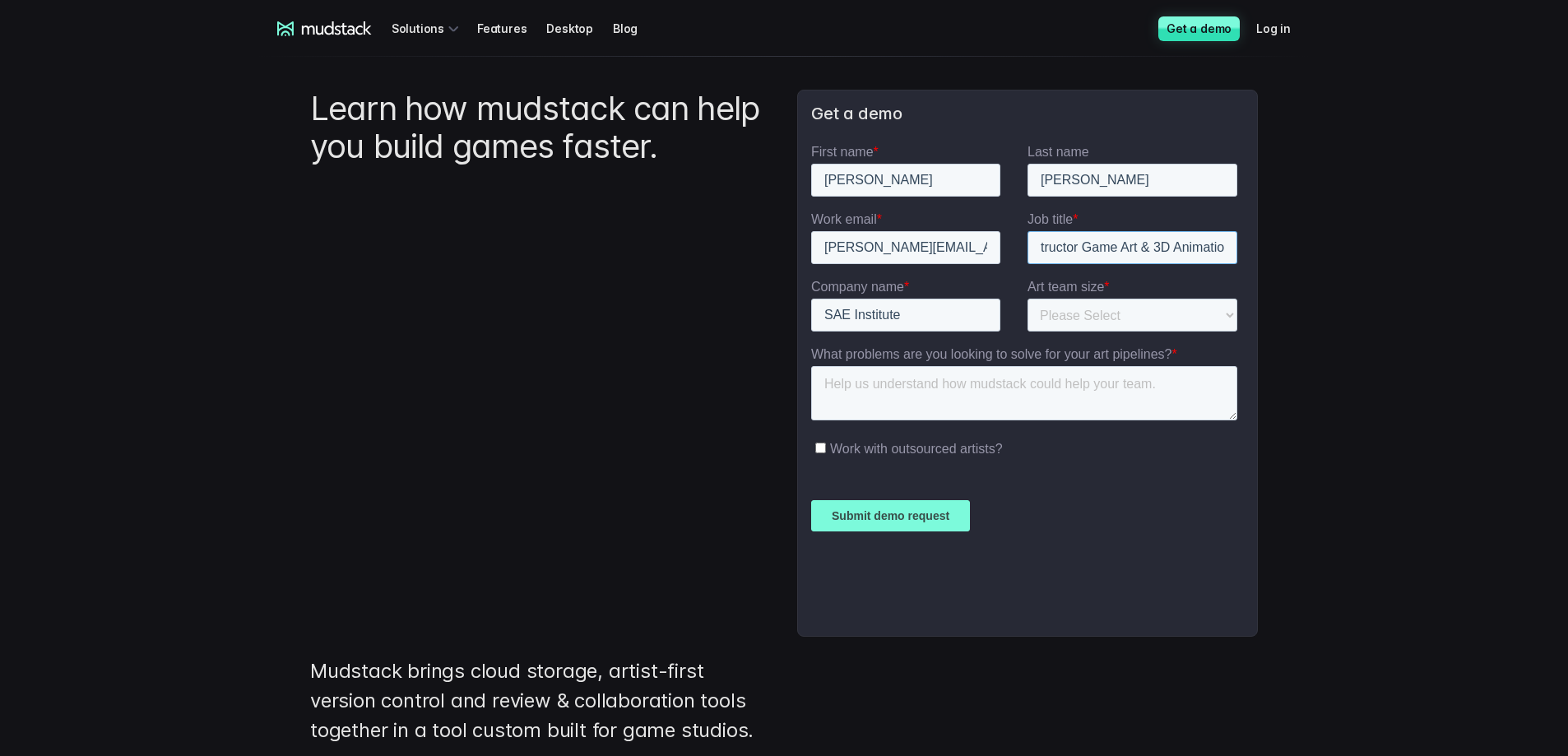
scroll to position [0, 60]
type input "Head Instructor Game Art & 3D Animation"
click at [1135, 311] on select "Please Select 1-10 11-25 26-50 50+" at bounding box center [1133, 315] width 210 height 33
select select "1-10"
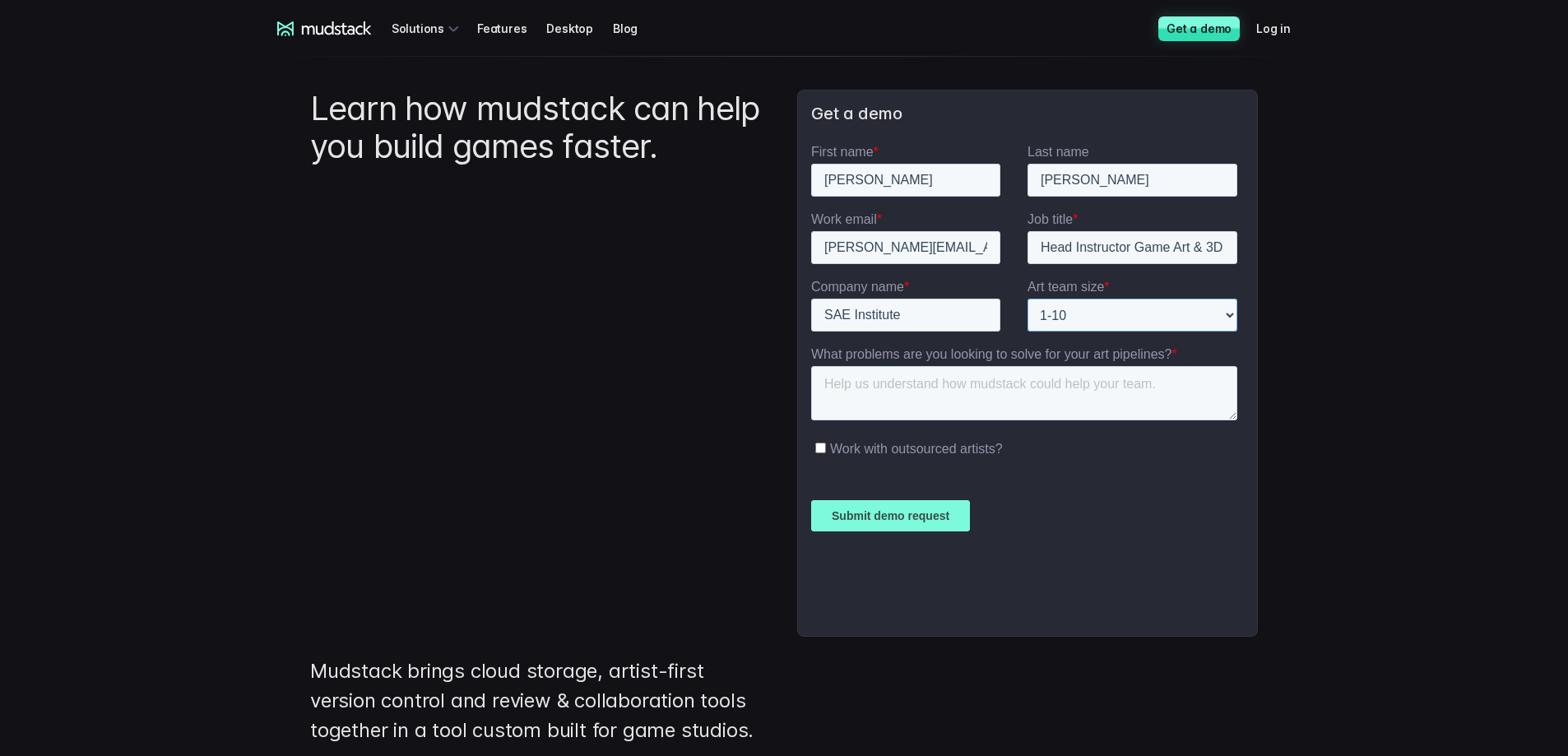
click at [1028, 299] on select "Please Select 1-10 11-25 26-50 50+" at bounding box center [1133, 315] width 210 height 33
click at [1009, 394] on textarea "What problems are you looking to solve for your art pipelines? *" at bounding box center [1024, 393] width 426 height 54
click at [1164, 323] on select "Please Select 1-10 11-25 26-50 50+" at bounding box center [1133, 315] width 210 height 33
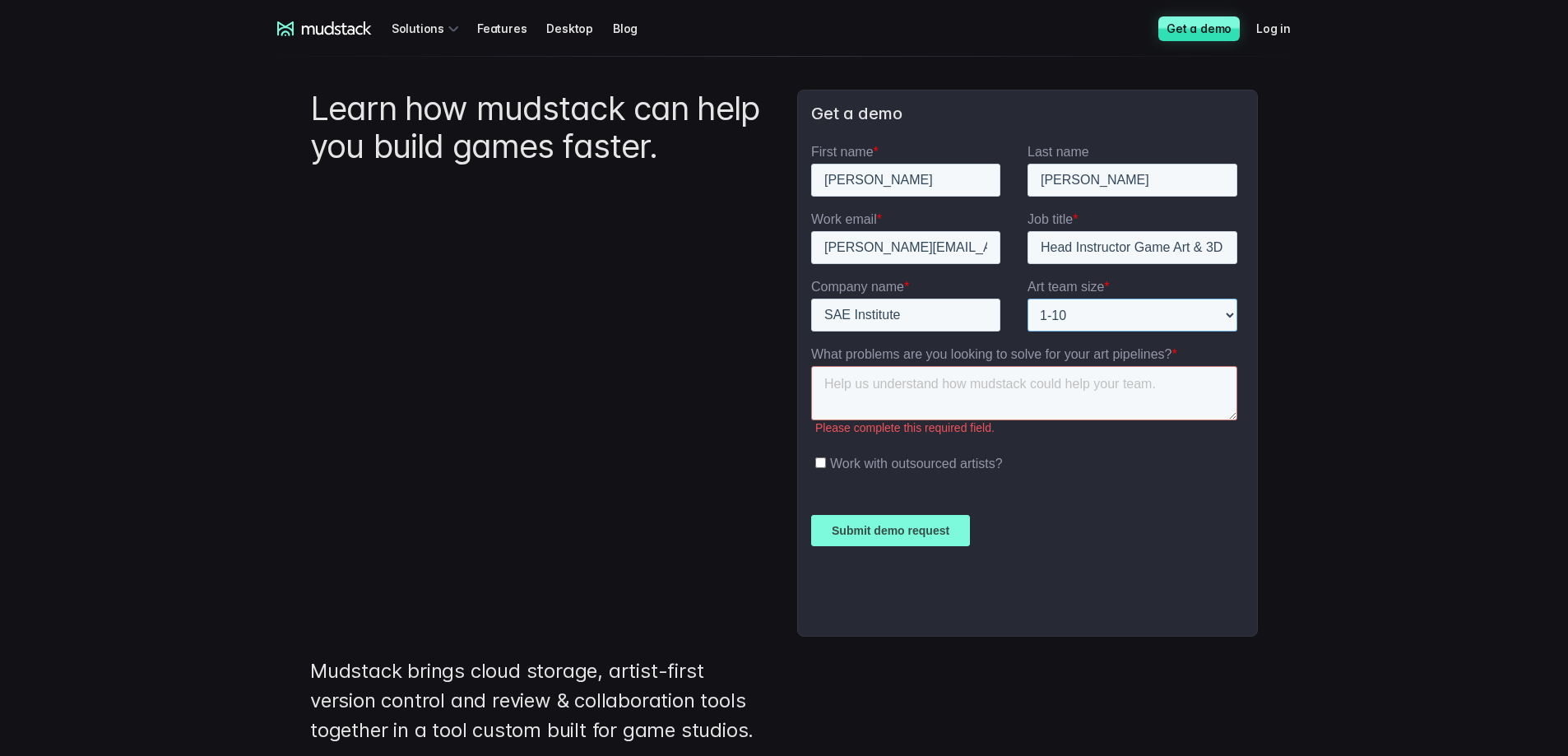
click at [1164, 324] on select "Please Select 1-10 11-25 26-50 50+" at bounding box center [1133, 315] width 210 height 33
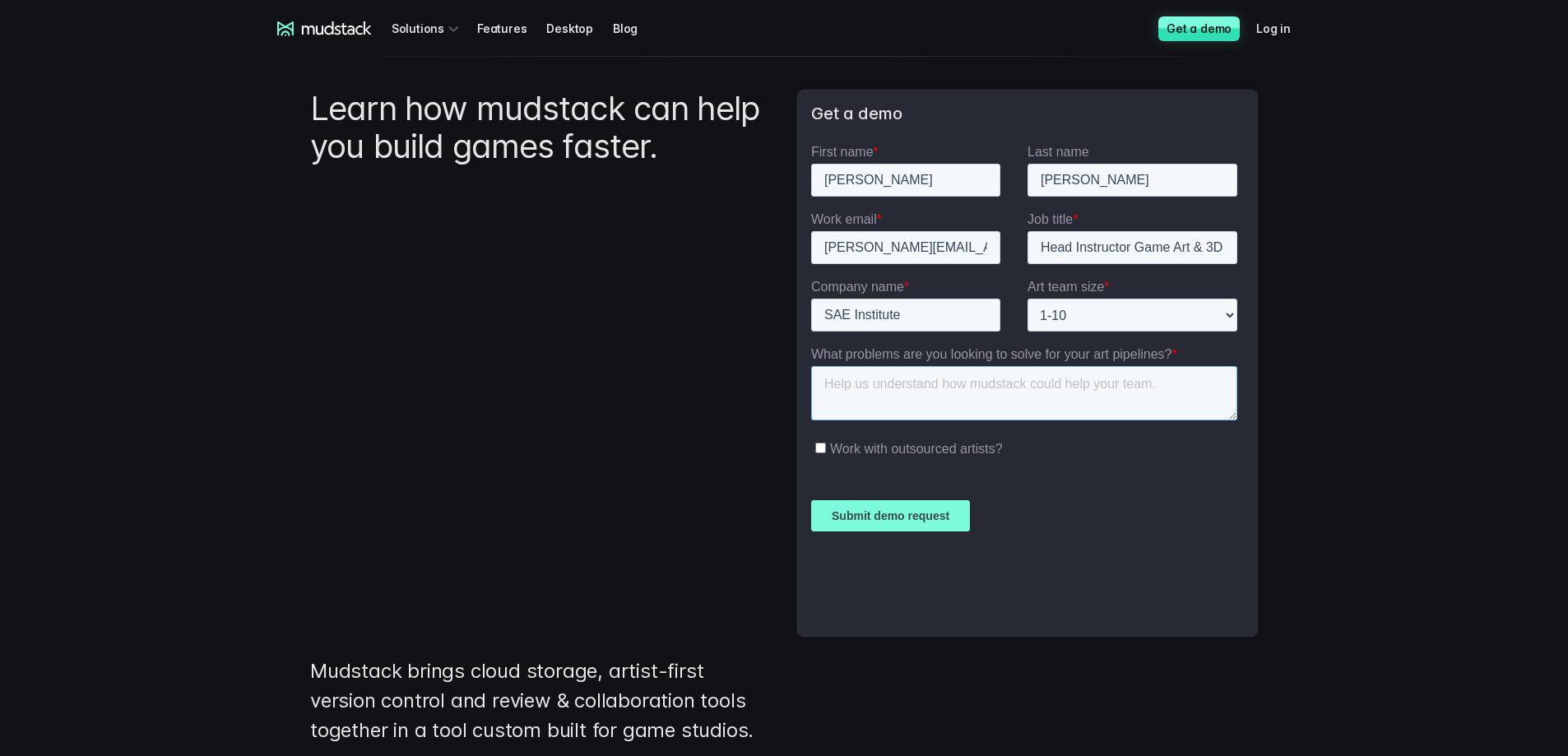
click at [1007, 387] on textarea "What problems are you looking to solve for your art pipelines? *" at bounding box center [1024, 393] width 426 height 54
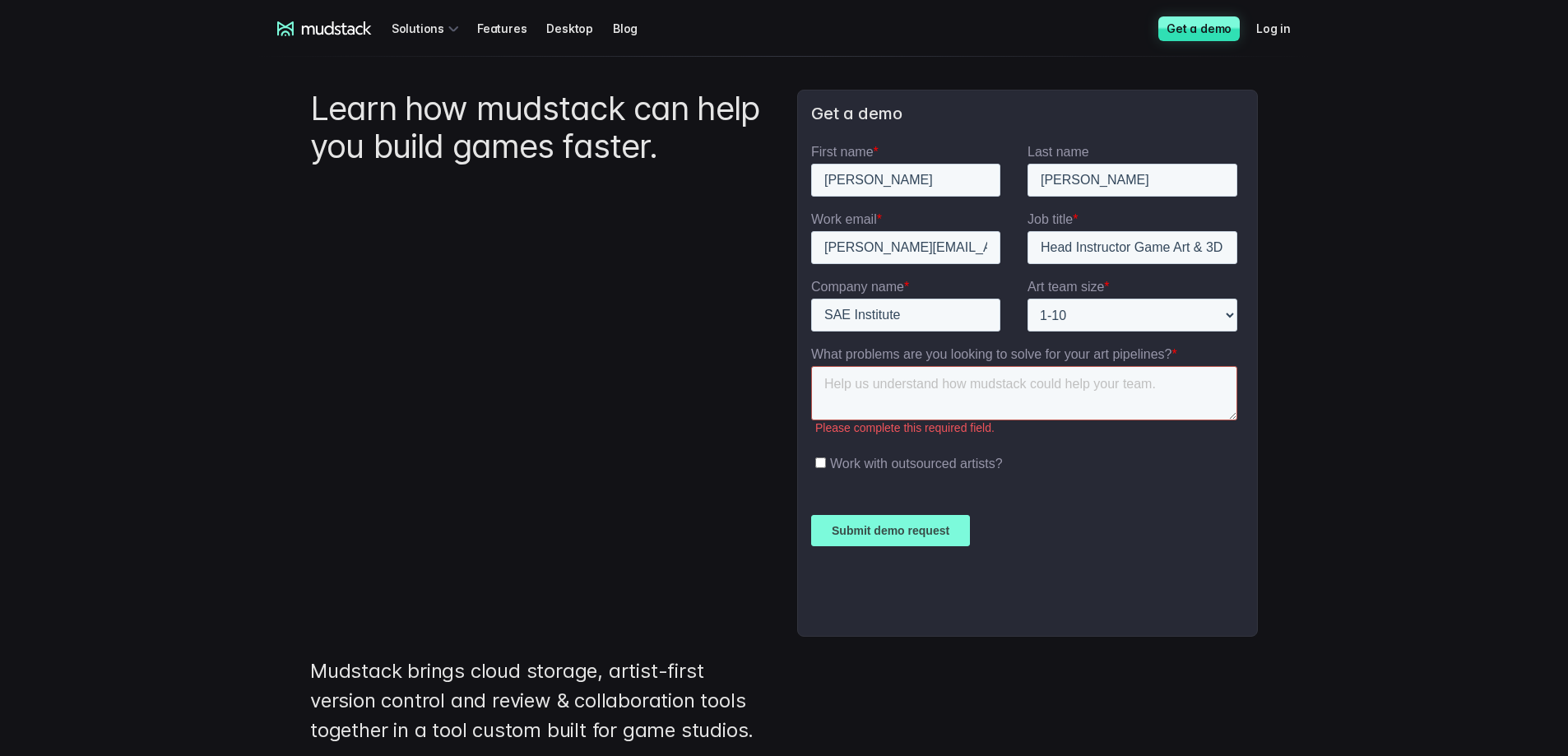
click at [1037, 384] on textarea "What problems are you looking to solve for your art pipelines? *" at bounding box center [1024, 393] width 426 height 54
drag, startPoint x: 669, startPoint y: 475, endPoint x: 660, endPoint y: 42, distance: 433.1
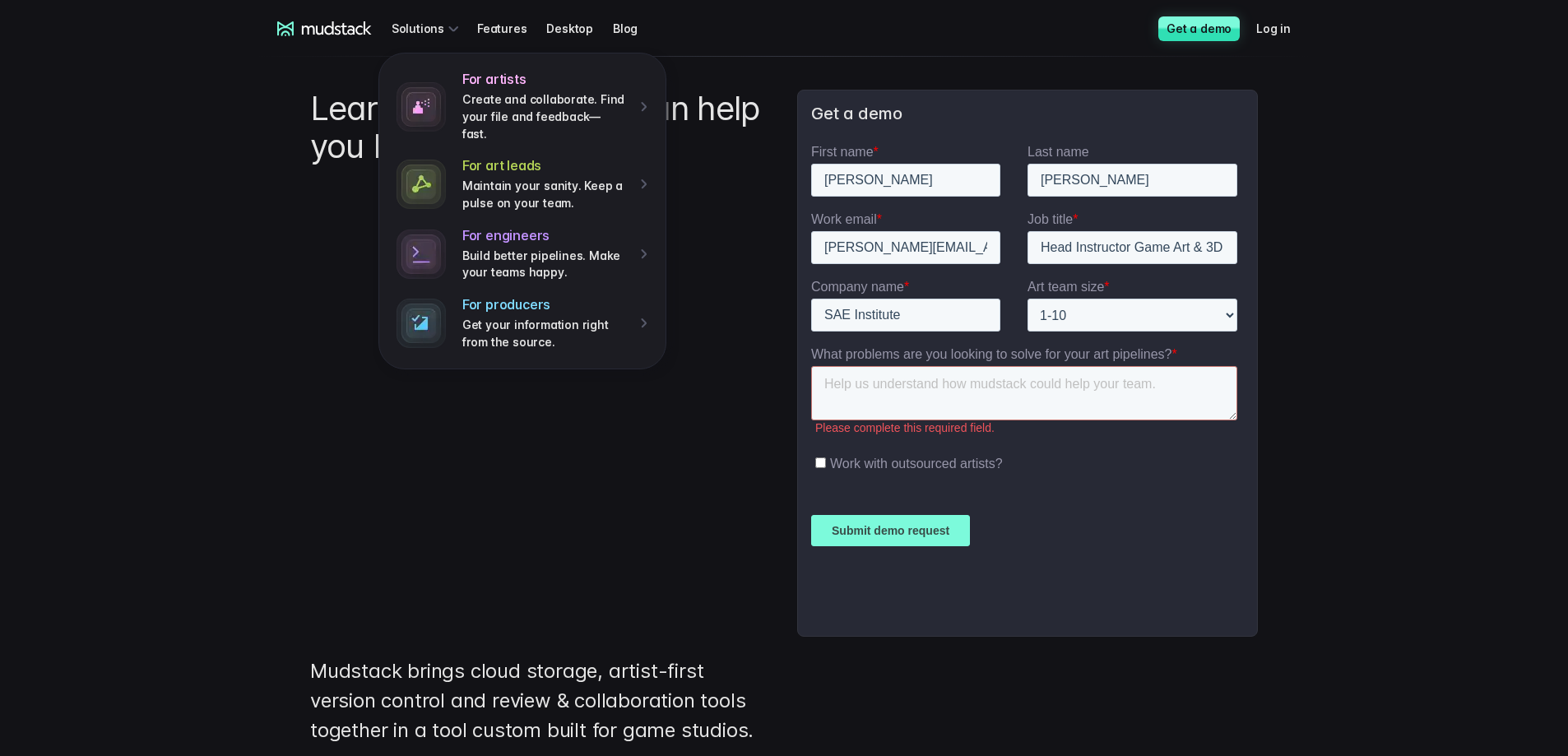
click at [282, 28] on icon at bounding box center [284, 28] width 16 height 14
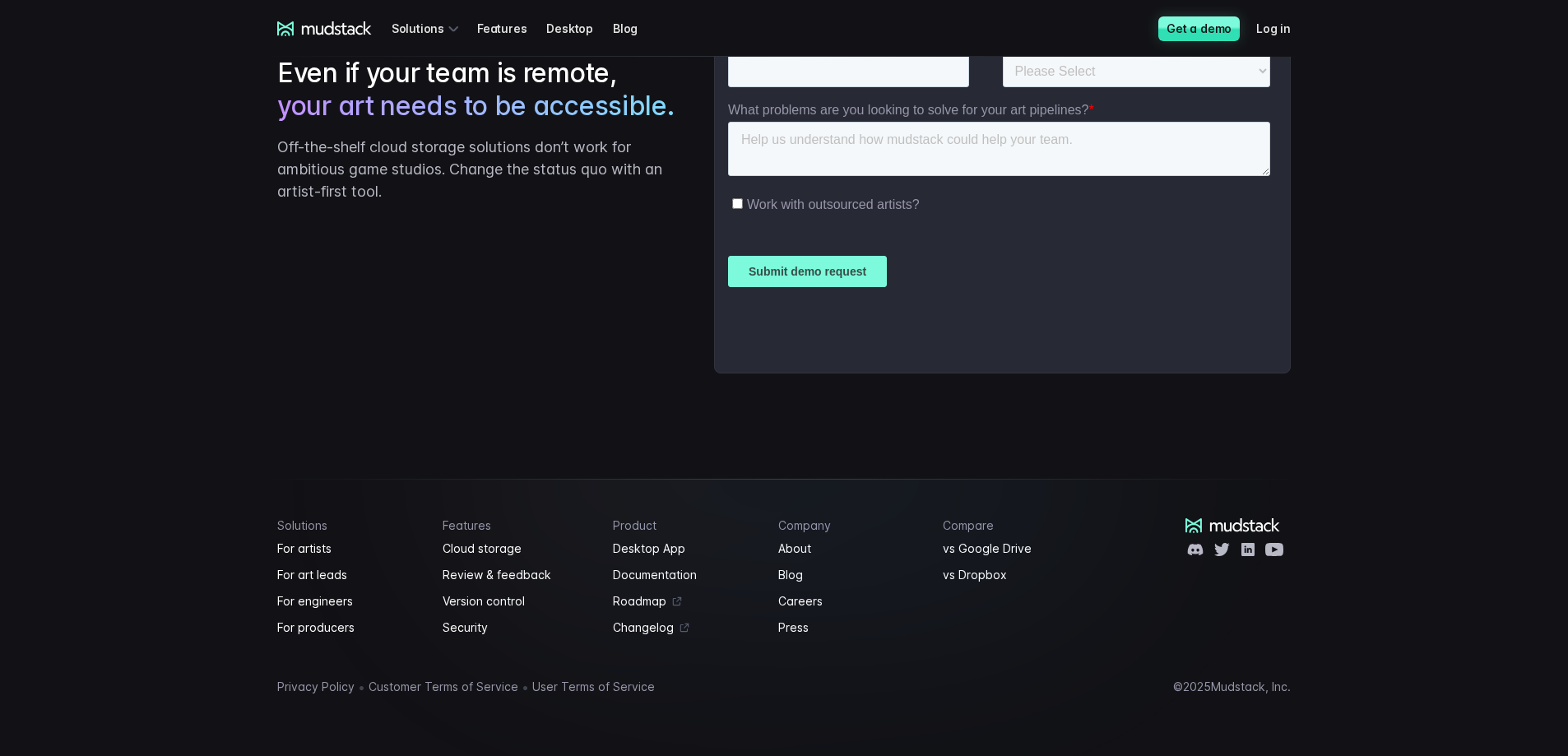
drag, startPoint x: 1235, startPoint y: 326, endPoint x: 1230, endPoint y: 570, distance: 244.1
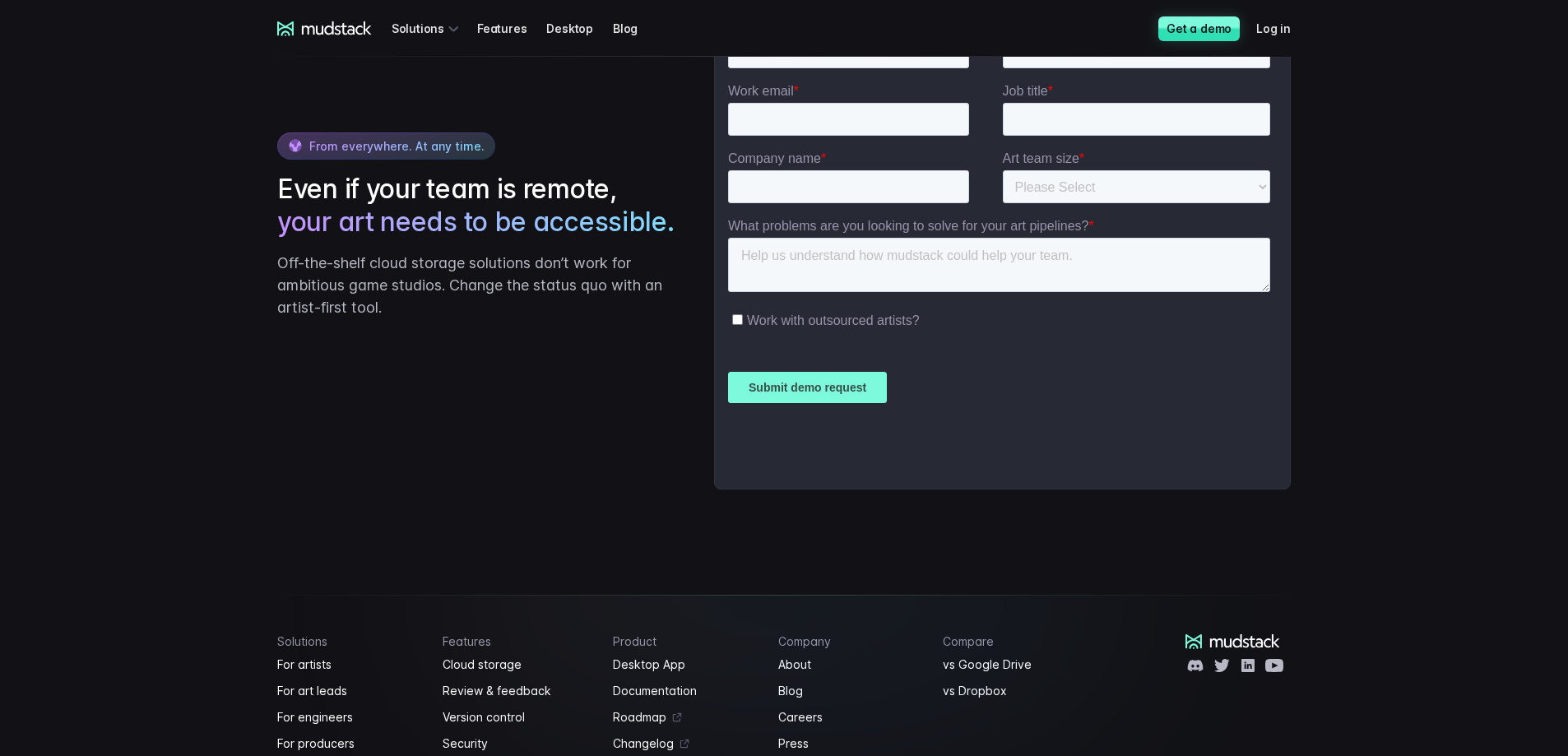
scroll to position [3728, 0]
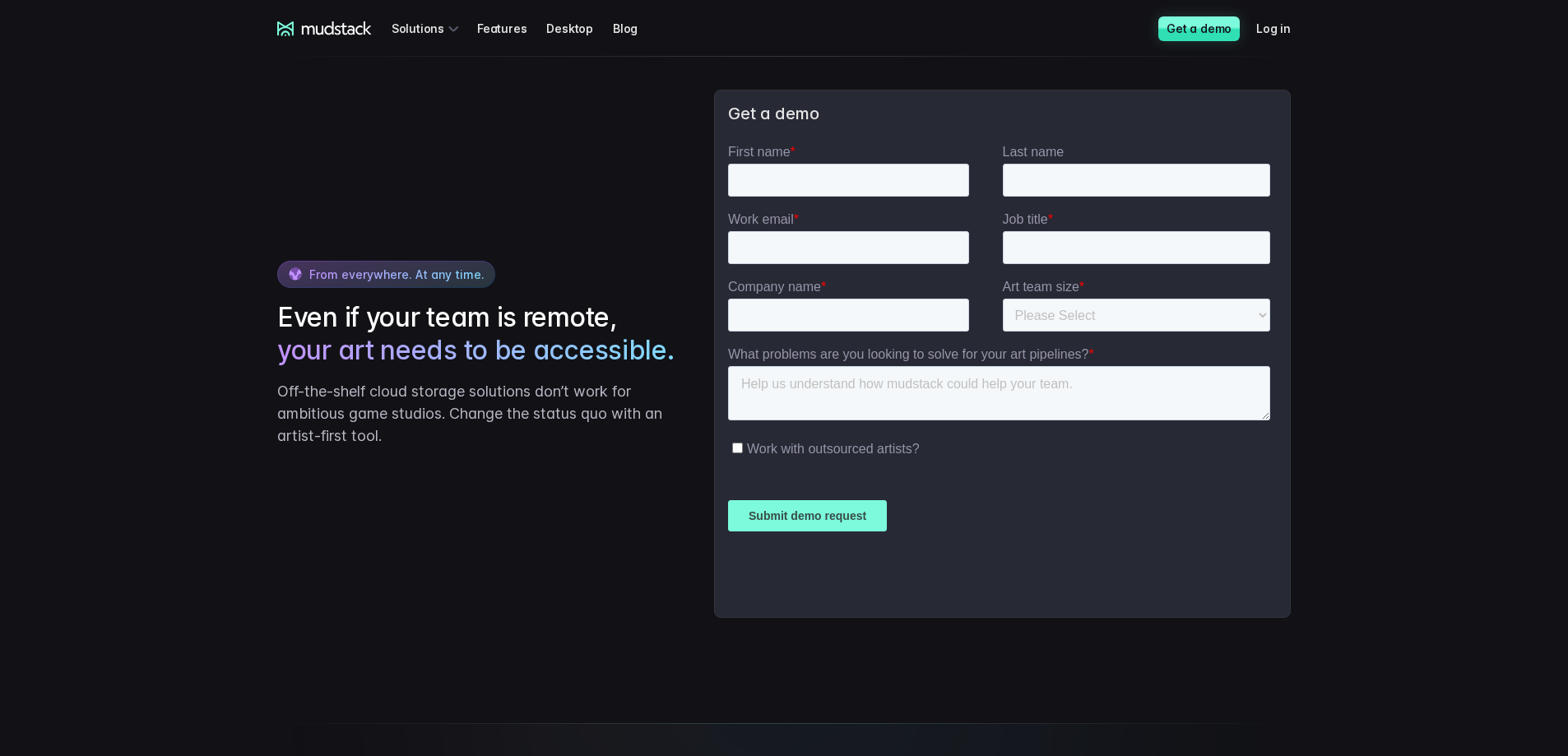
drag, startPoint x: 1647, startPoint y: 595, endPoint x: 880, endPoint y: 440, distance: 782.5
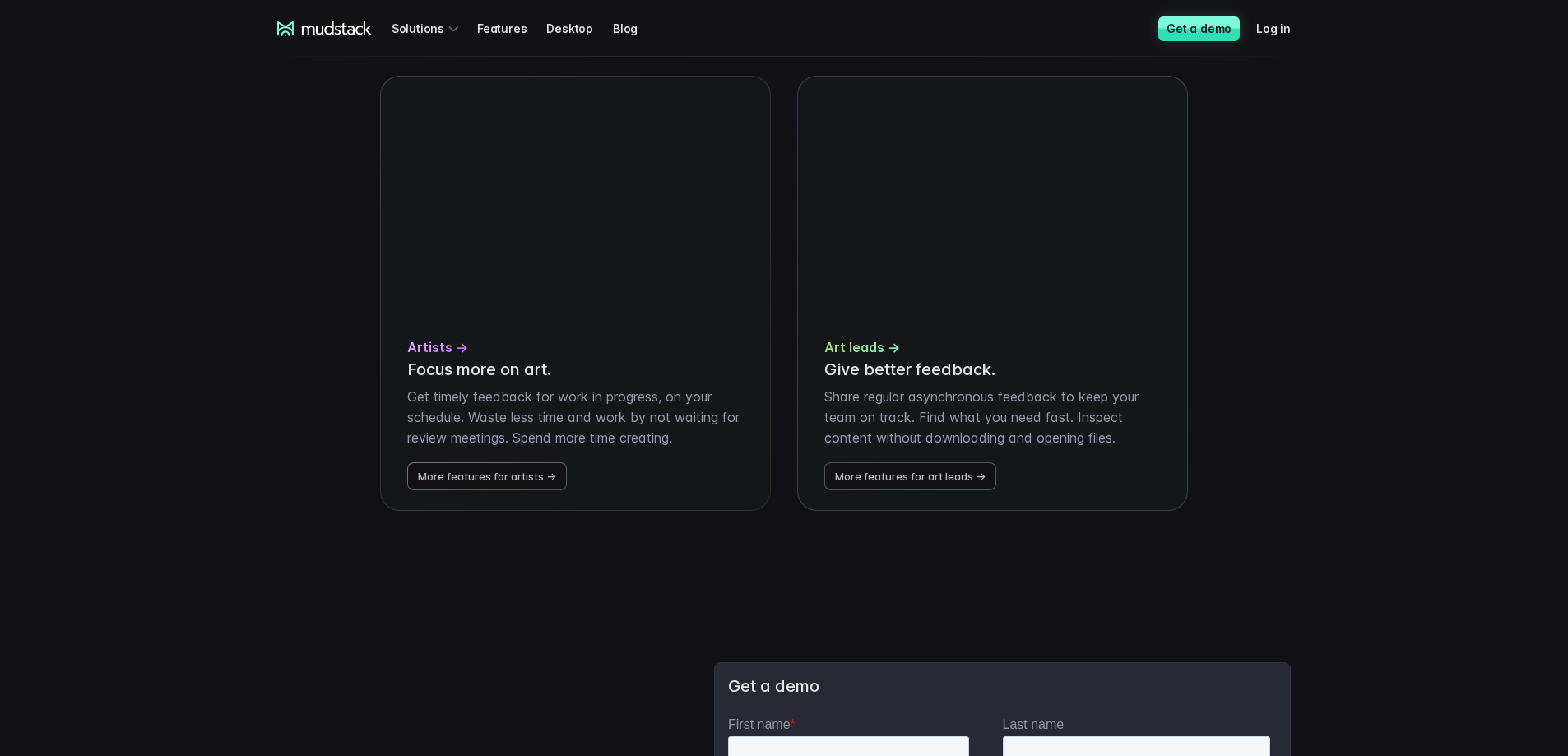
drag, startPoint x: 595, startPoint y: 554, endPoint x: 633, endPoint y: 404, distance: 154.7
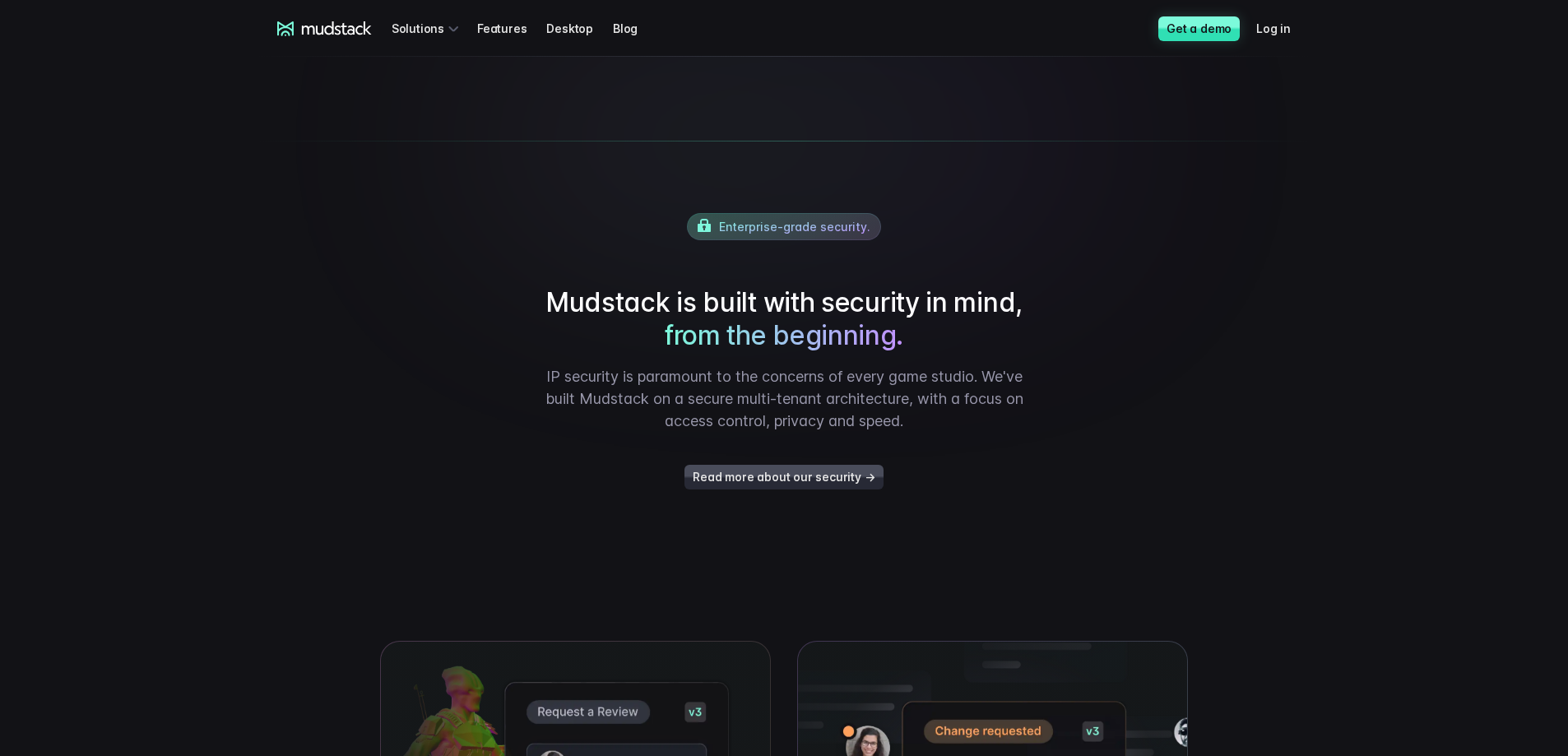
scroll to position [2590, 0]
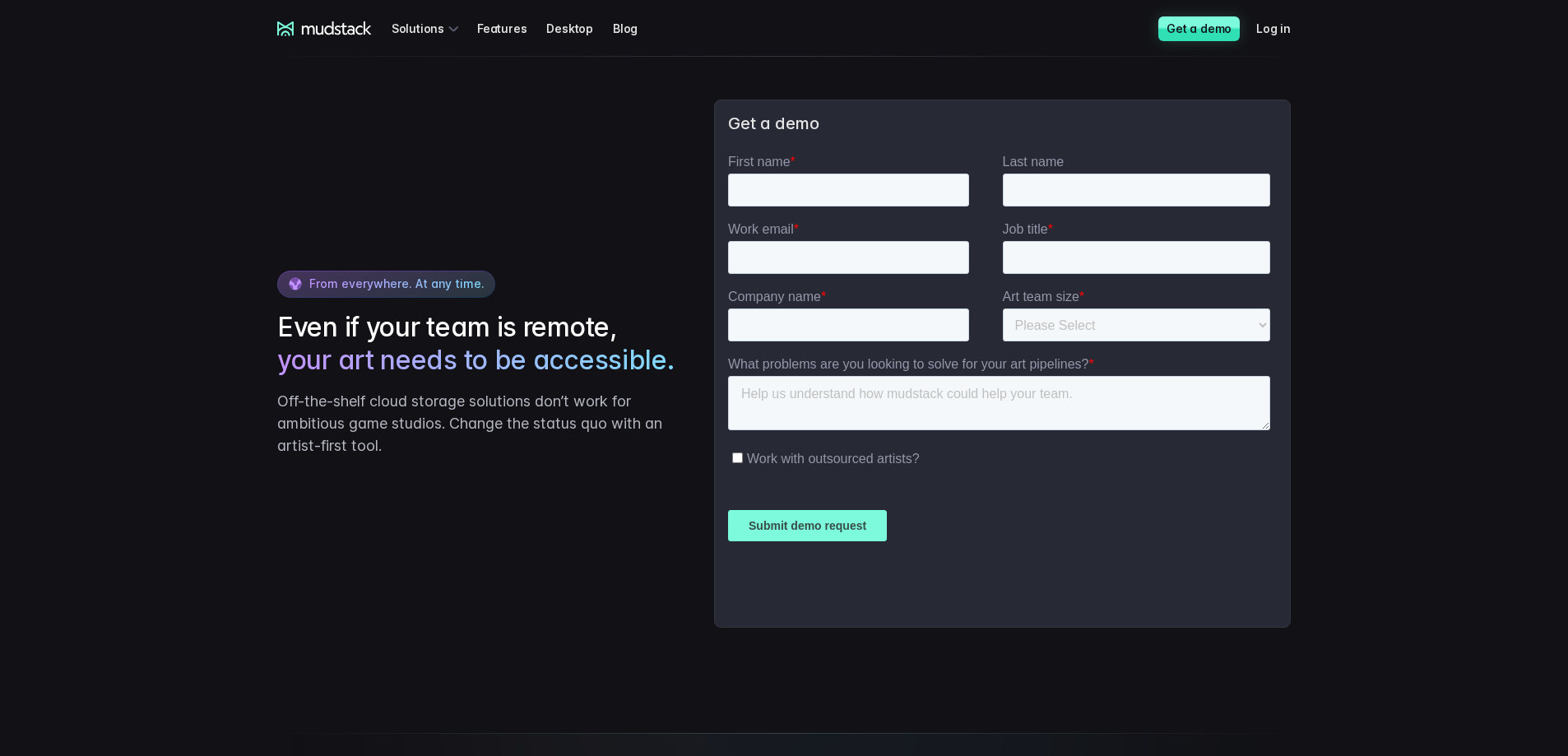
scroll to position [2386, 0]
